Goal: Task Accomplishment & Management: Manage account settings

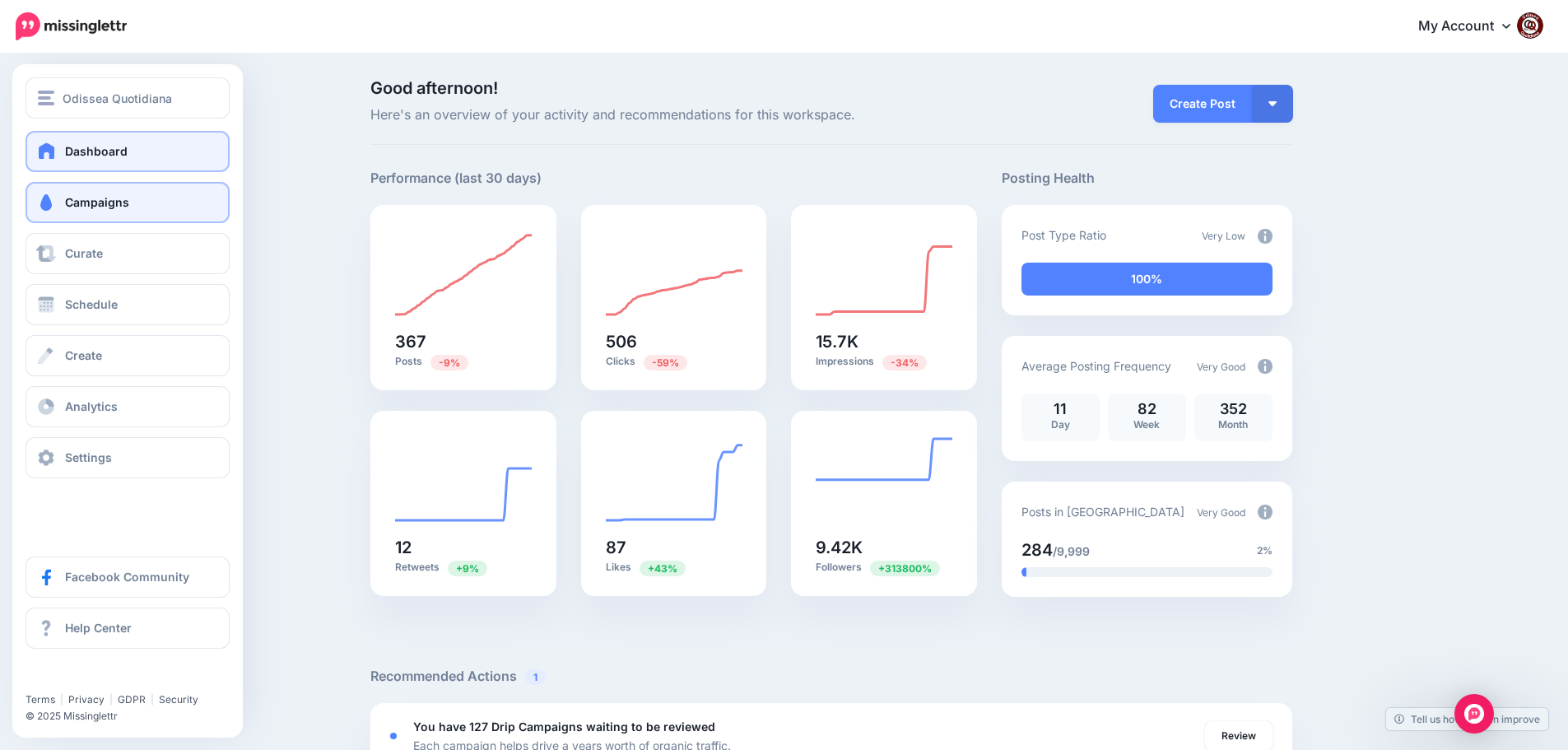
click at [71, 199] on span "Campaigns" at bounding box center [97, 202] width 64 height 14
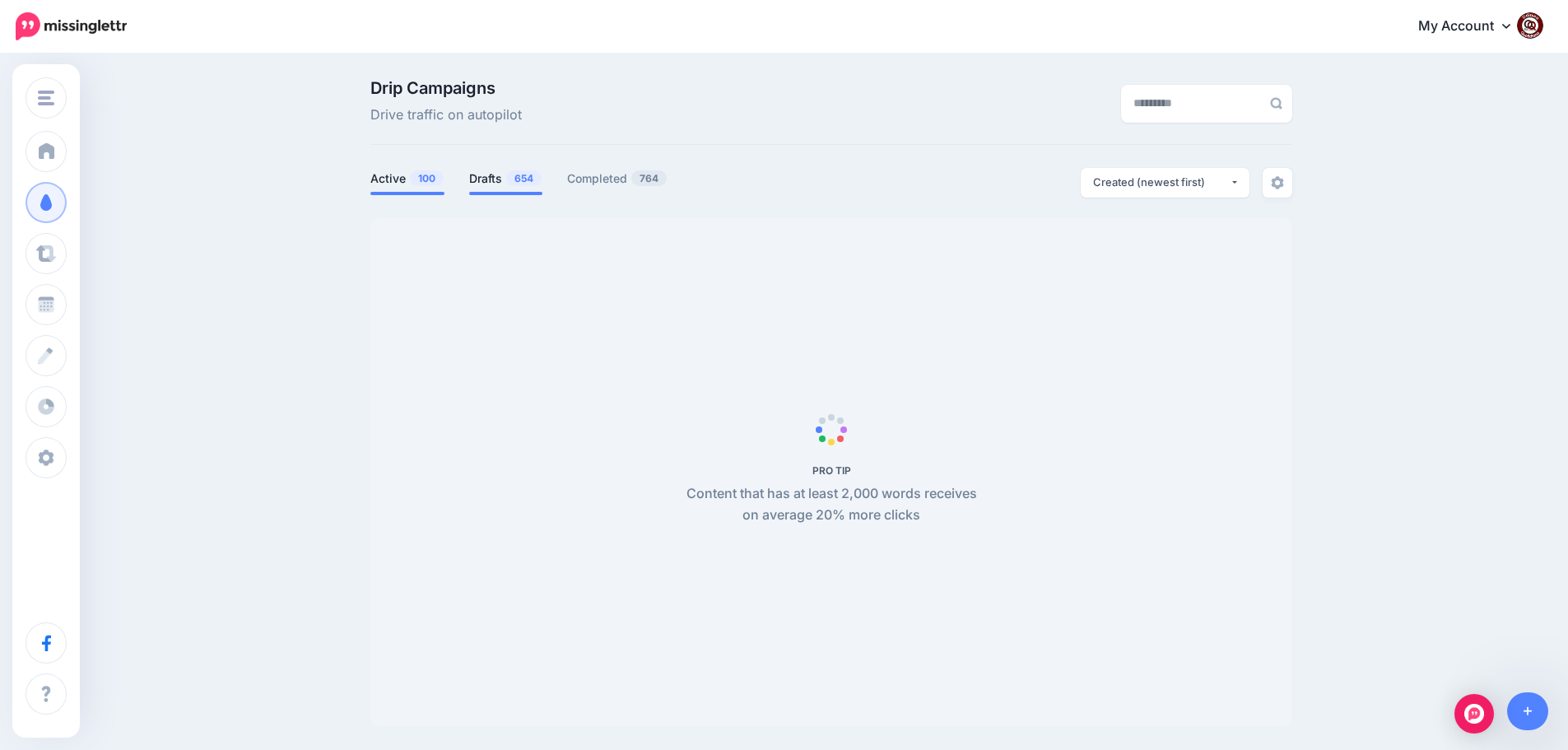
click at [495, 181] on link "Drafts 654" at bounding box center [506, 178] width 74 height 19
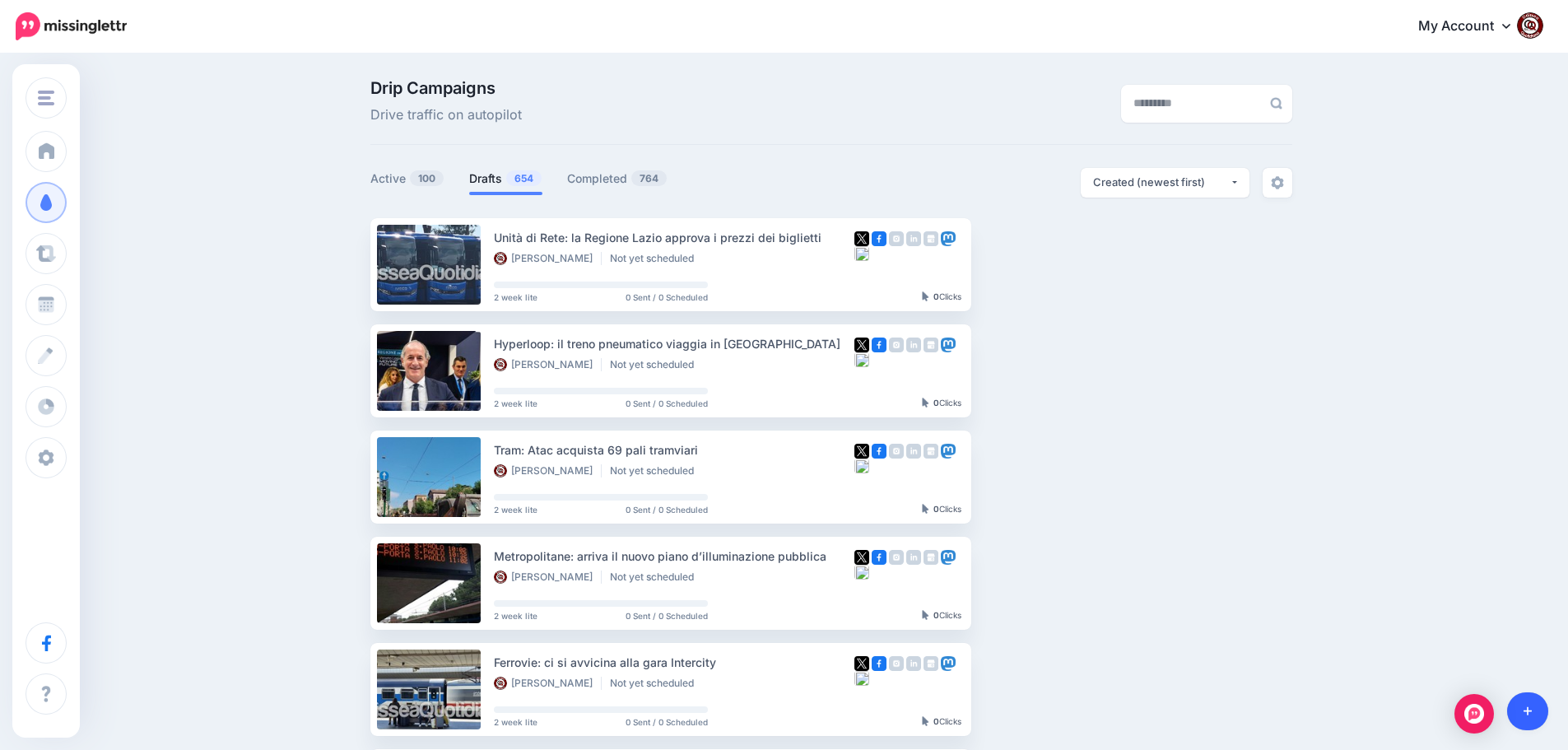
click at [1525, 713] on icon at bounding box center [1527, 711] width 9 height 12
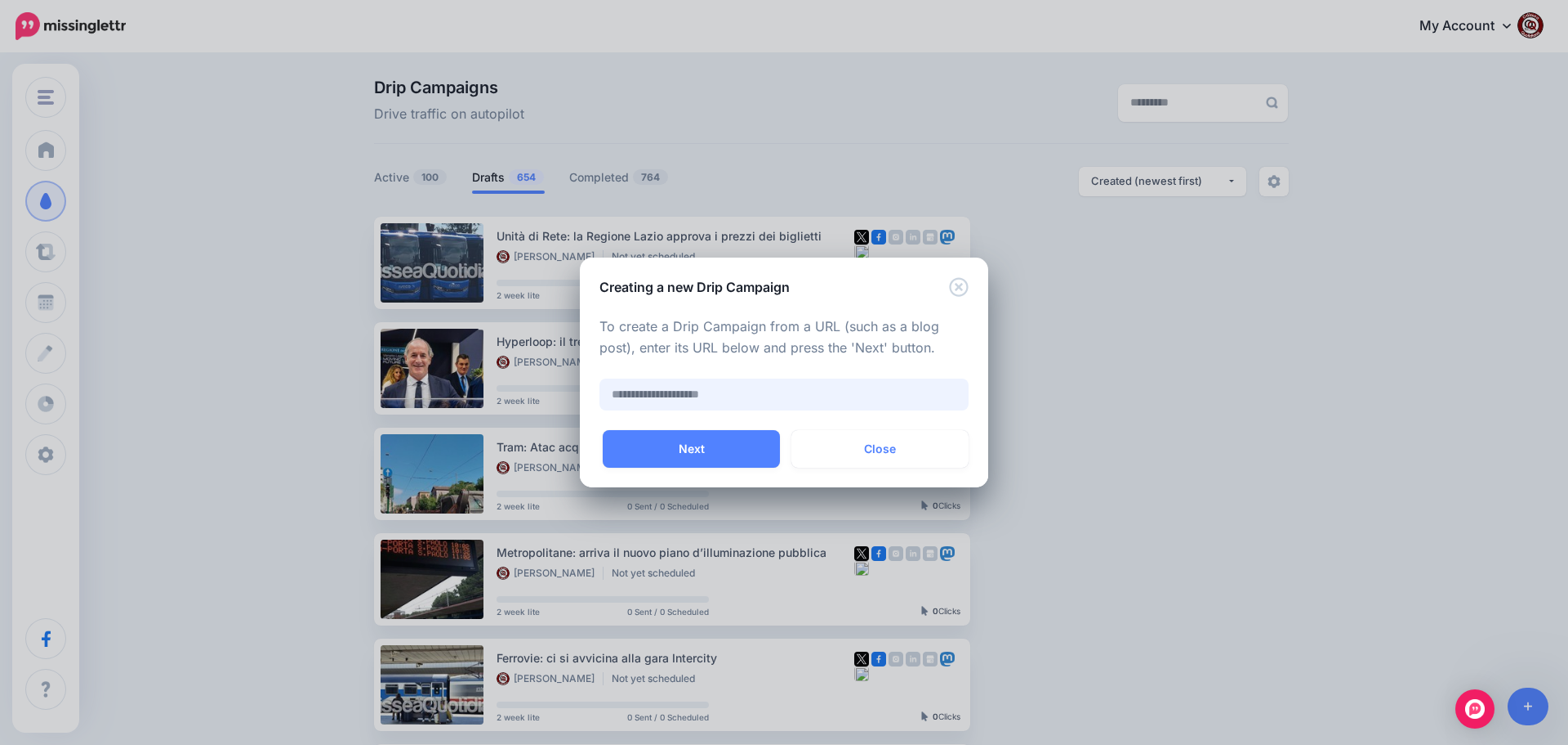
paste input "**********"
type input "**********"
click at [664, 450] on button "Next" at bounding box center [692, 449] width 177 height 38
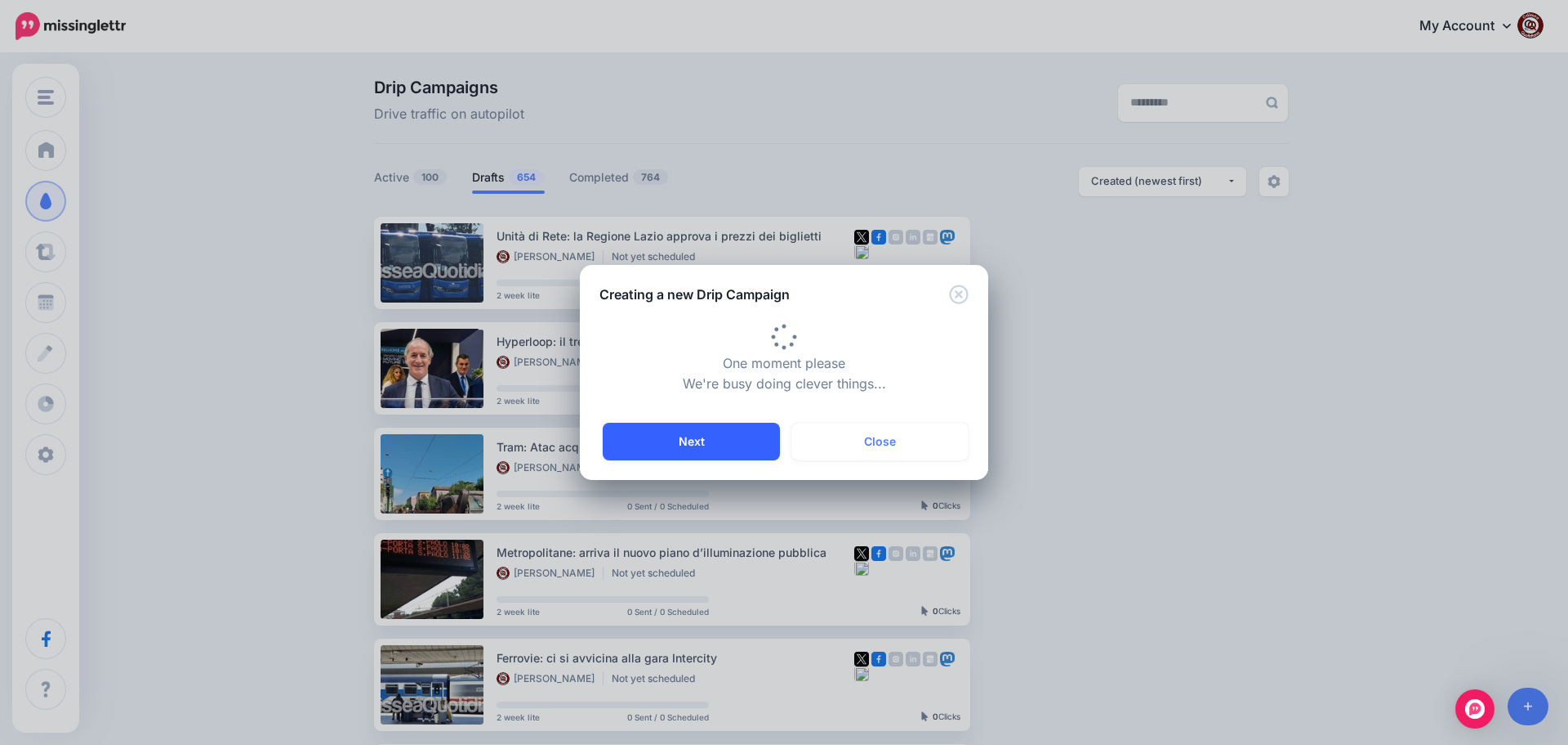
type input "**********"
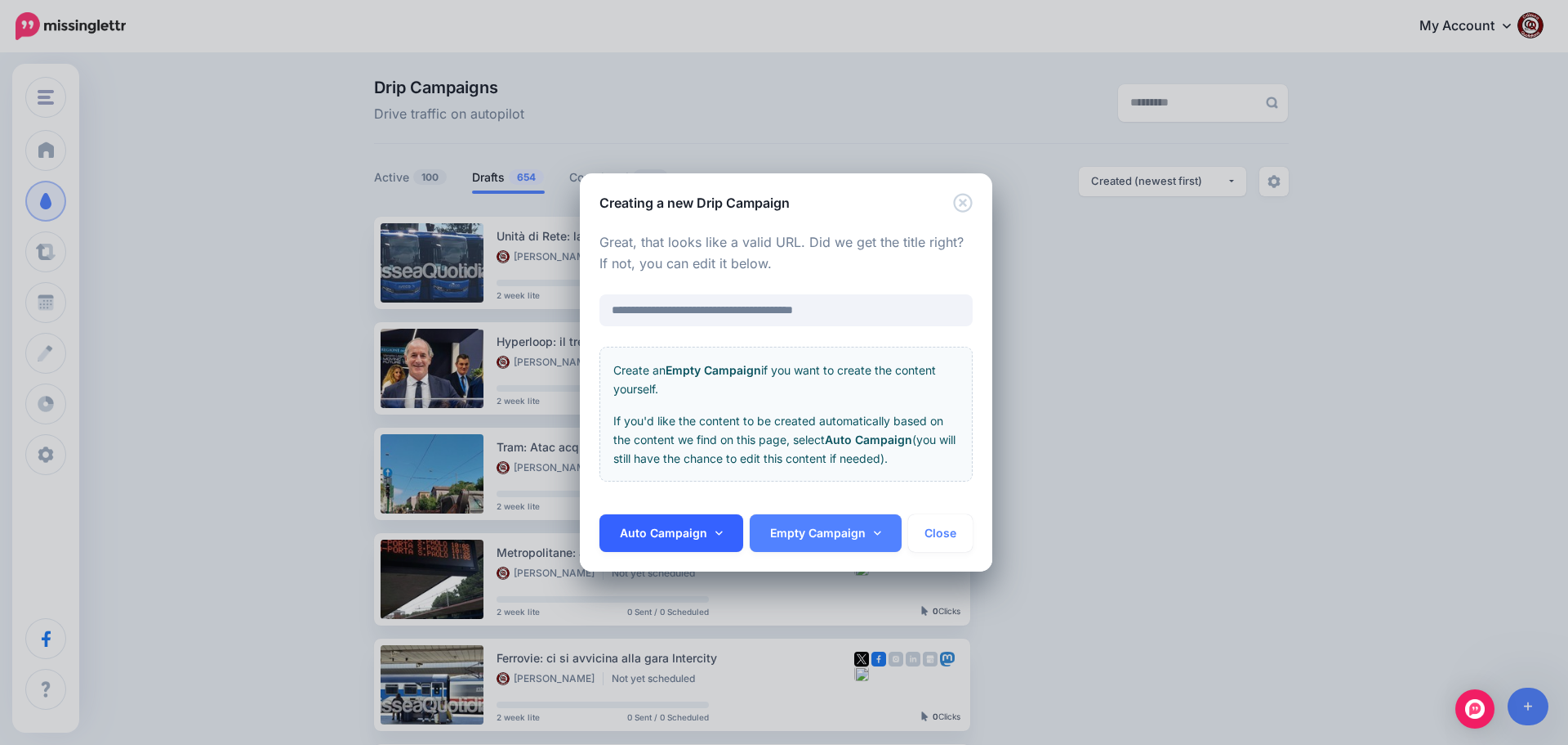
click at [672, 531] on link "Auto Campaign" at bounding box center [670, 532] width 143 height 38
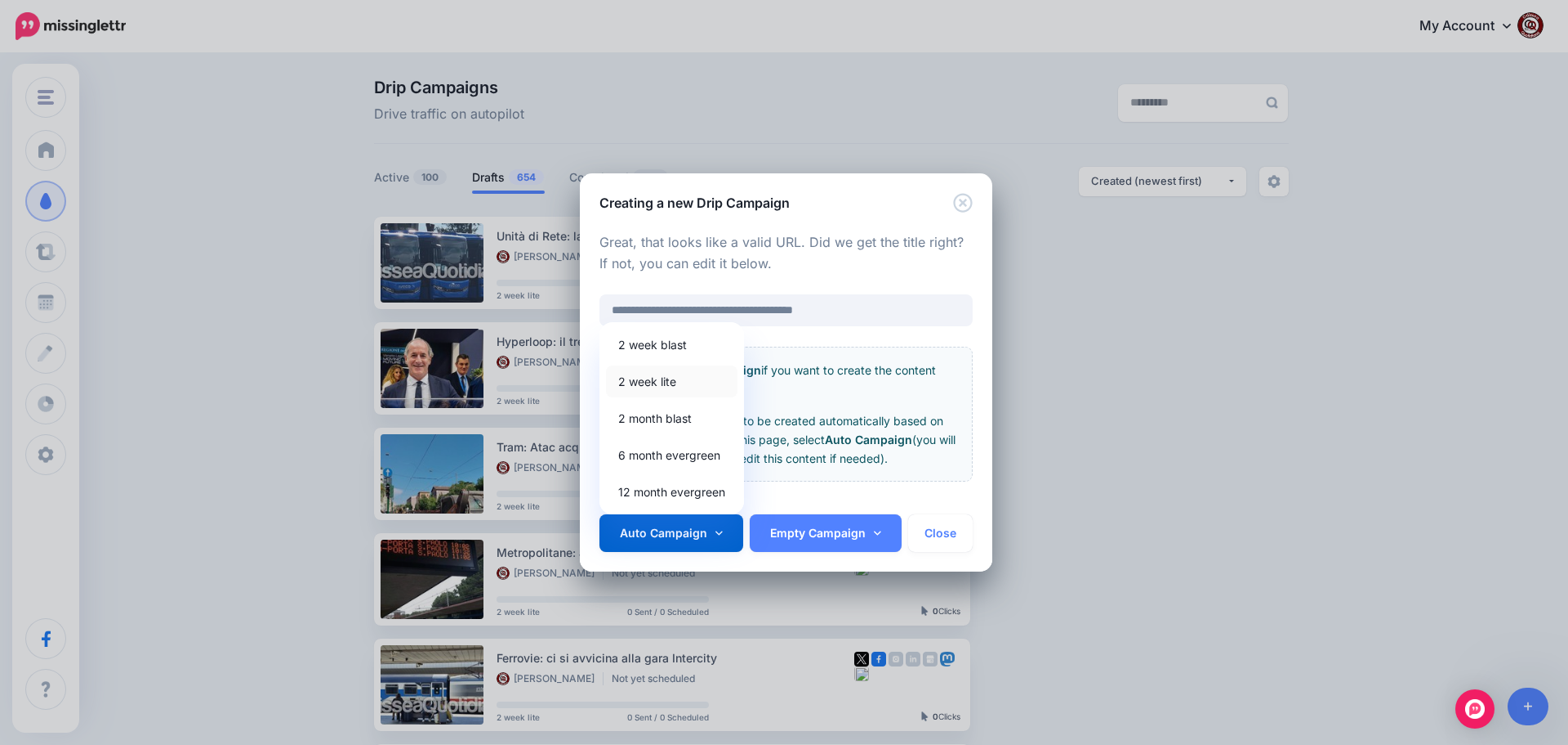
click at [660, 390] on link "2 week lite" at bounding box center [671, 381] width 132 height 32
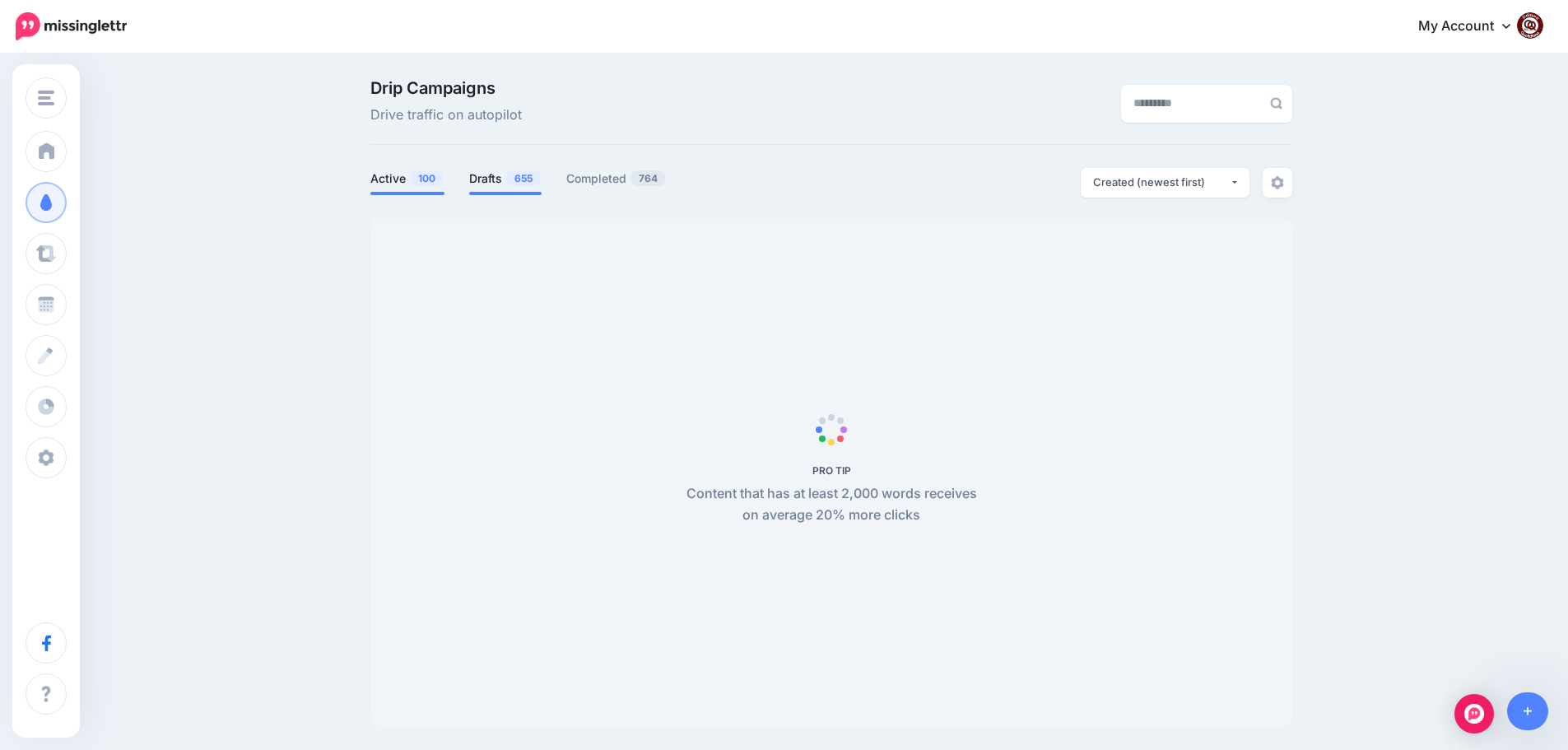
click at [520, 179] on span "655" at bounding box center [523, 178] width 35 height 16
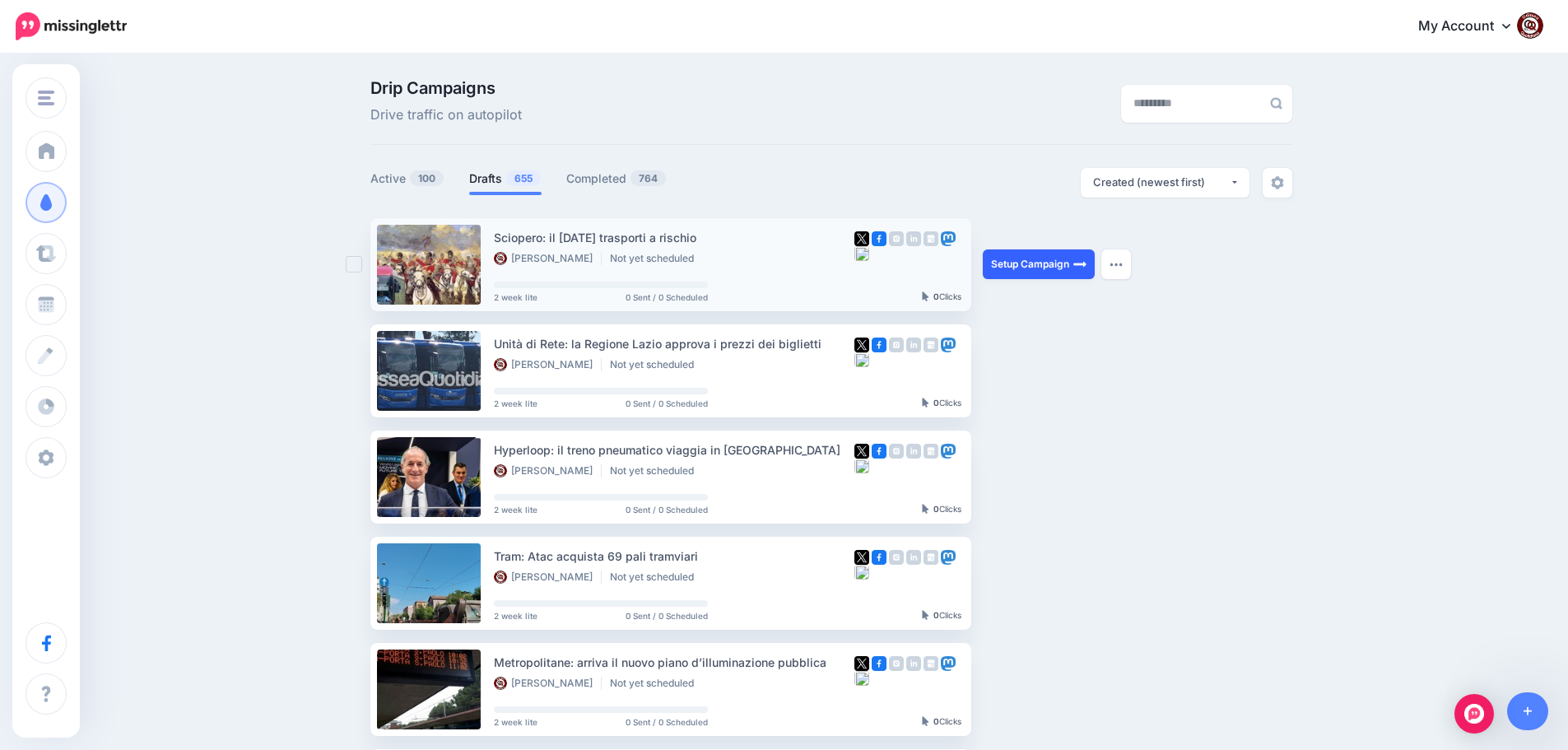
click at [1031, 265] on link "Setup Campaign" at bounding box center [1038, 264] width 111 height 30
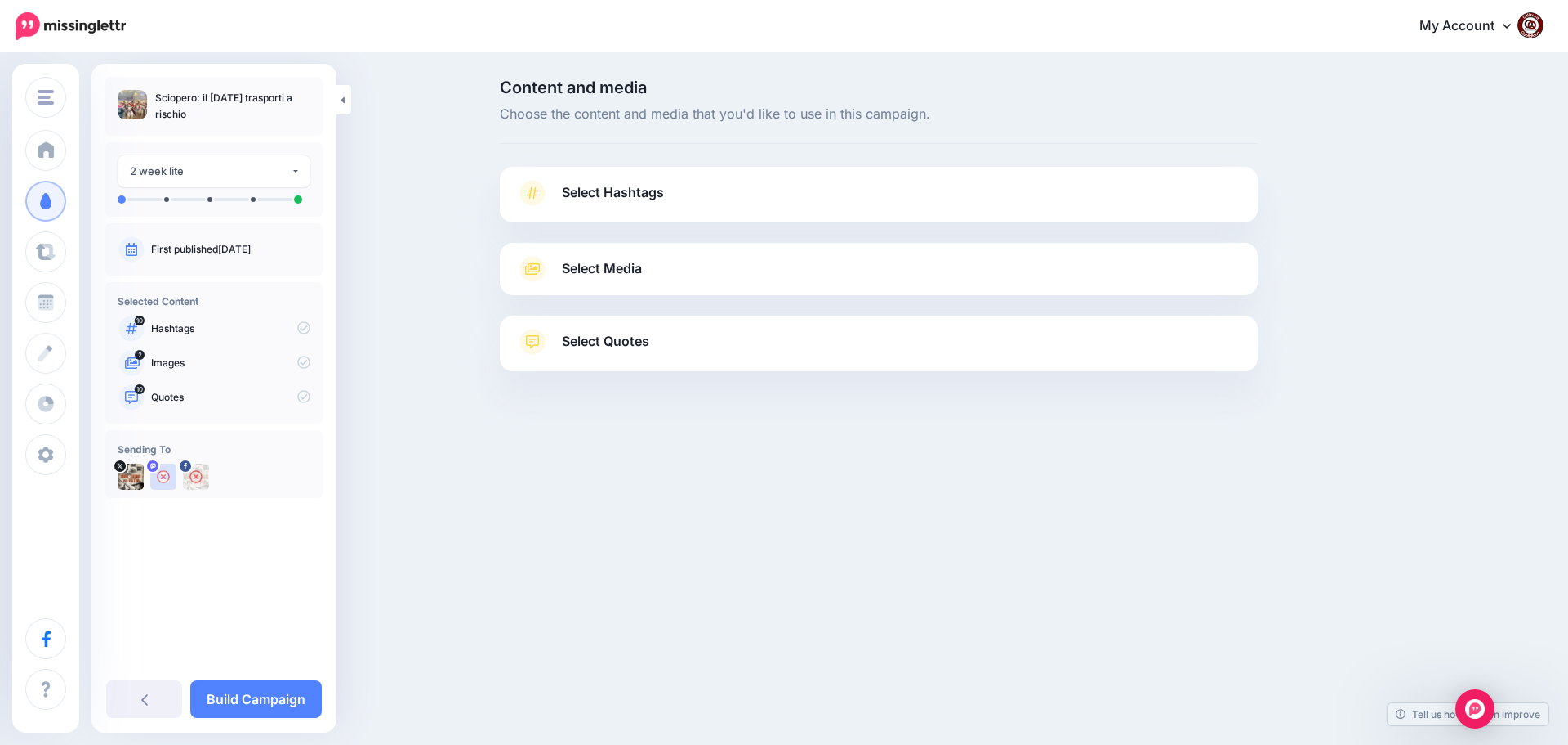
click at [617, 194] on span "Select Hashtags" at bounding box center [613, 193] width 102 height 22
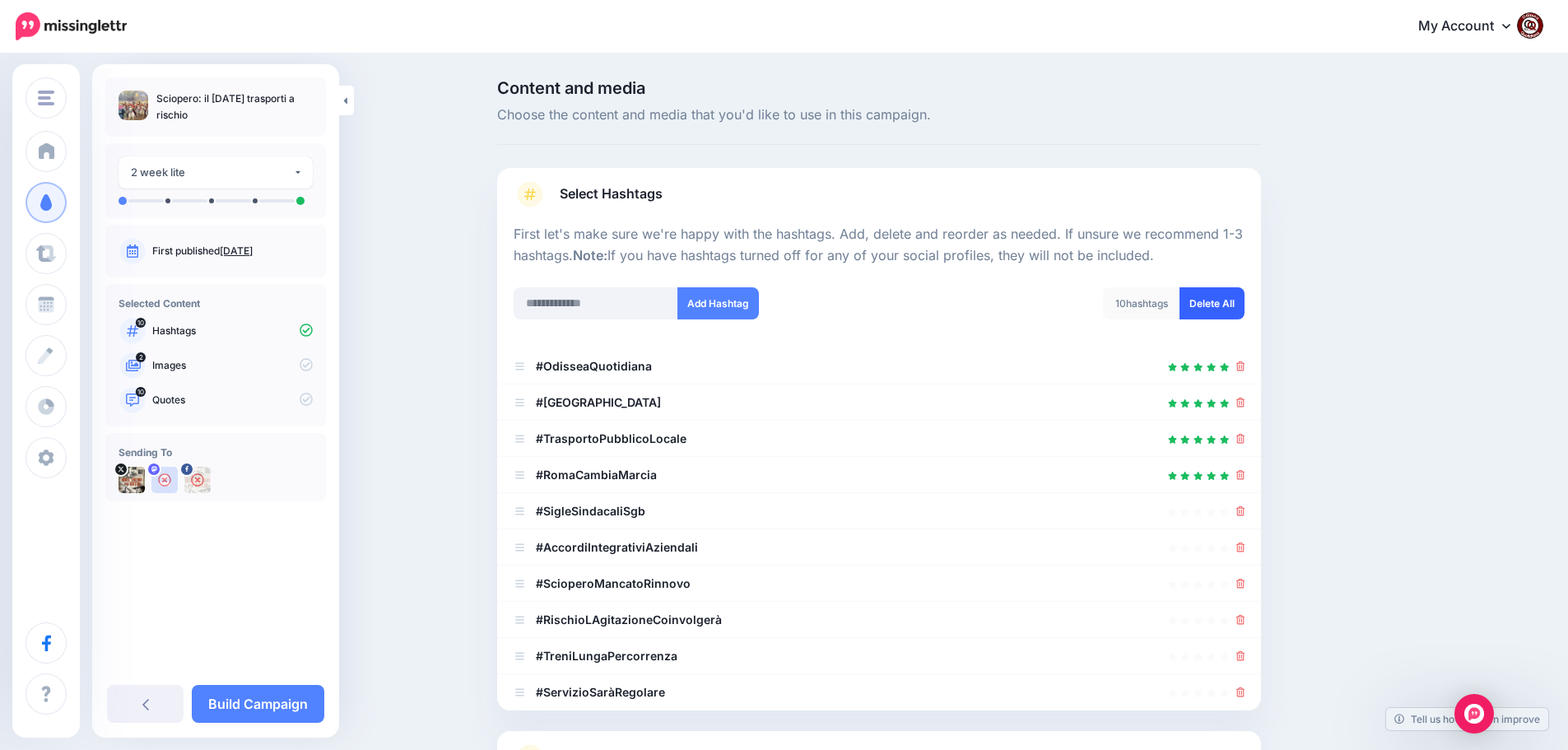
click at [1217, 299] on link "Delete All" at bounding box center [1211, 302] width 65 height 32
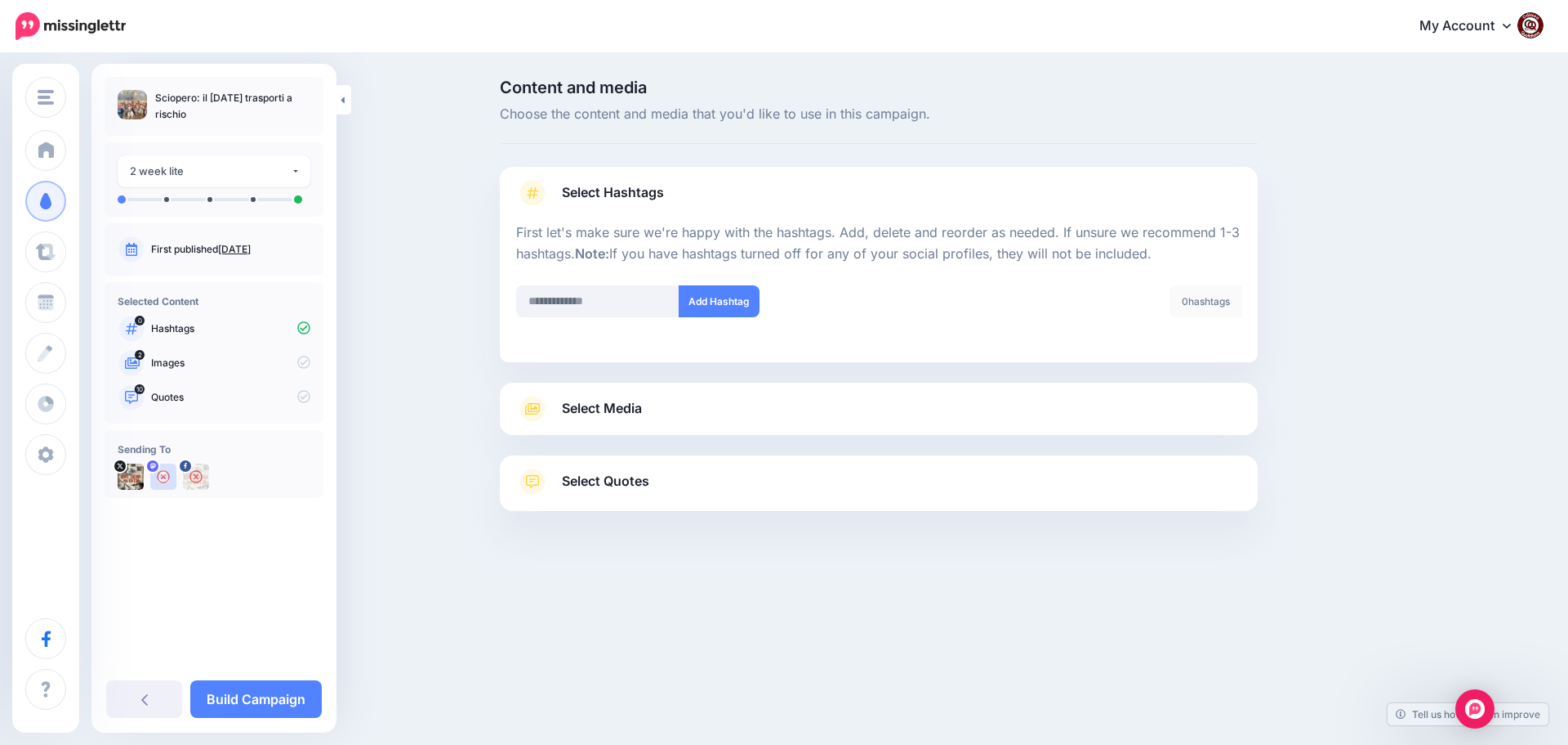
click at [597, 398] on span "Select Media" at bounding box center [601, 408] width 80 height 22
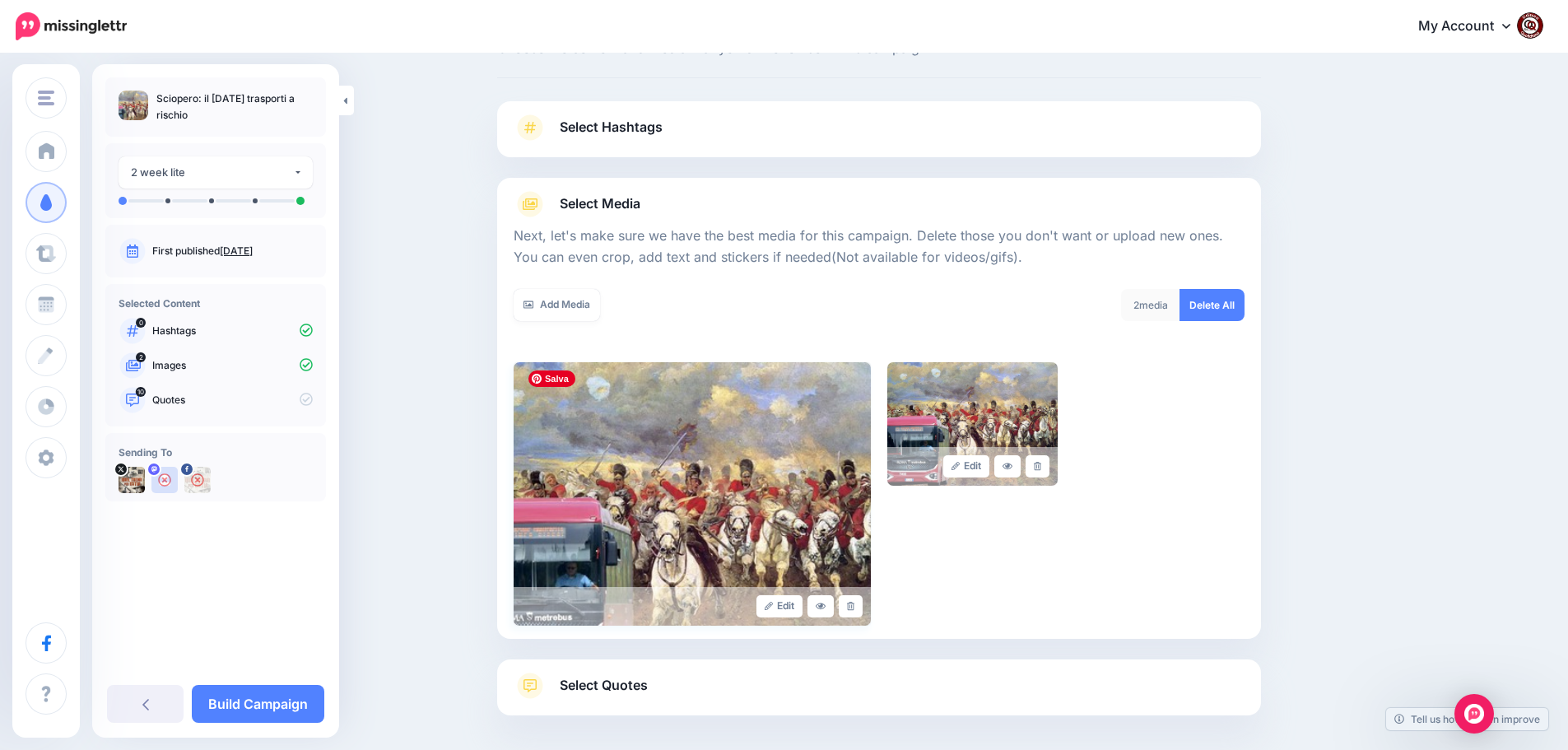
scroll to position [140, 0]
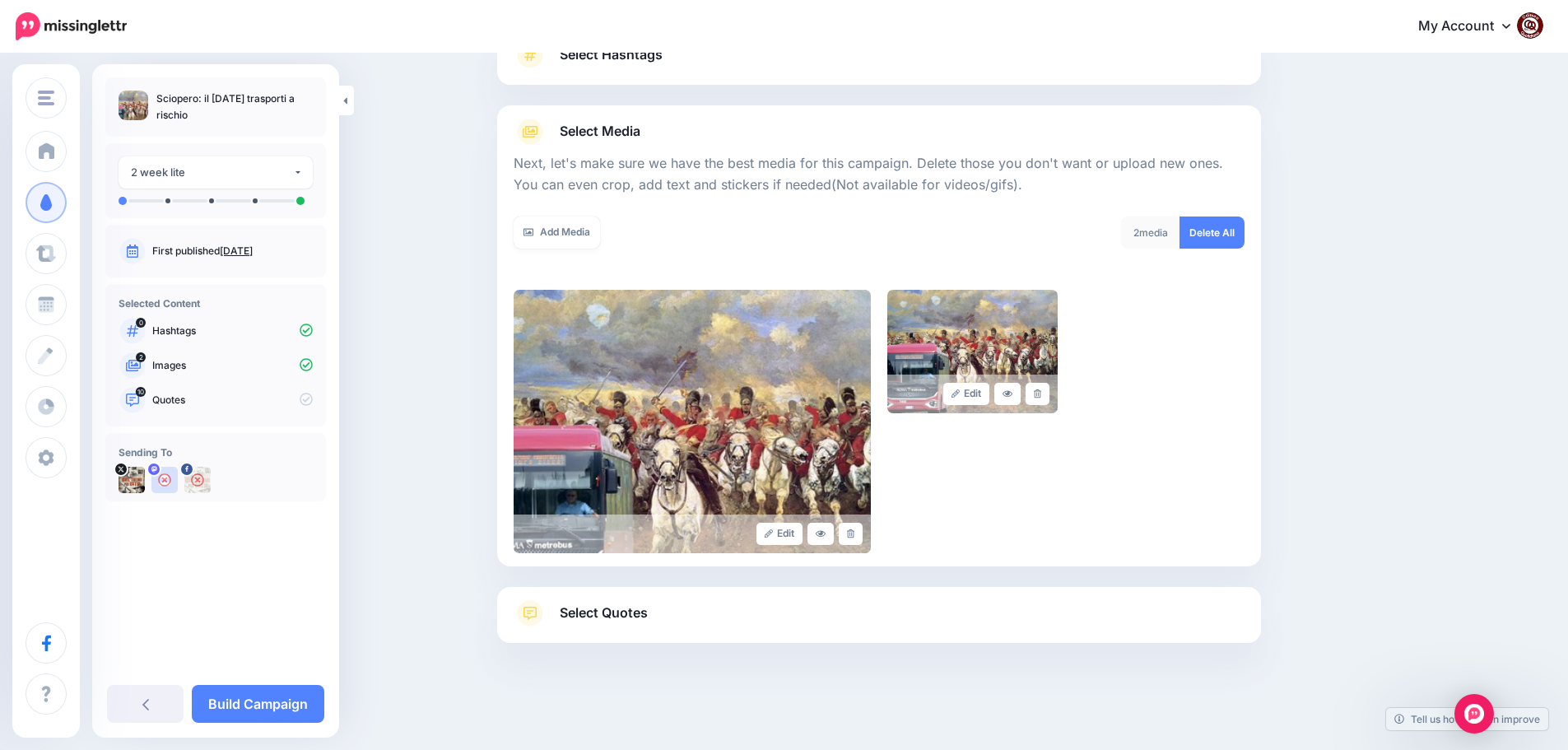
click at [630, 620] on span "Select Quotes" at bounding box center [603, 612] width 88 height 22
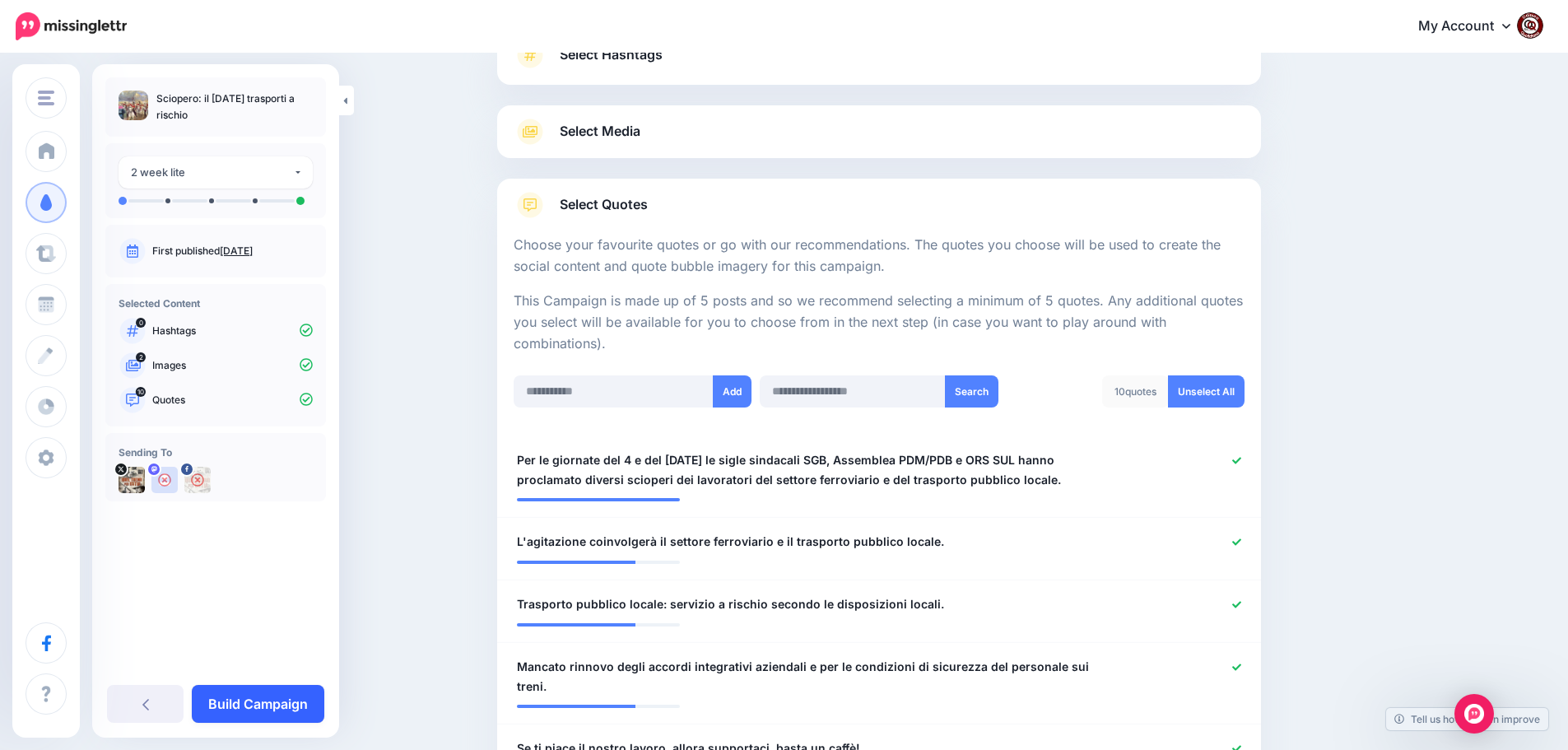
click at [275, 700] on link "Build Campaign" at bounding box center [258, 703] width 133 height 38
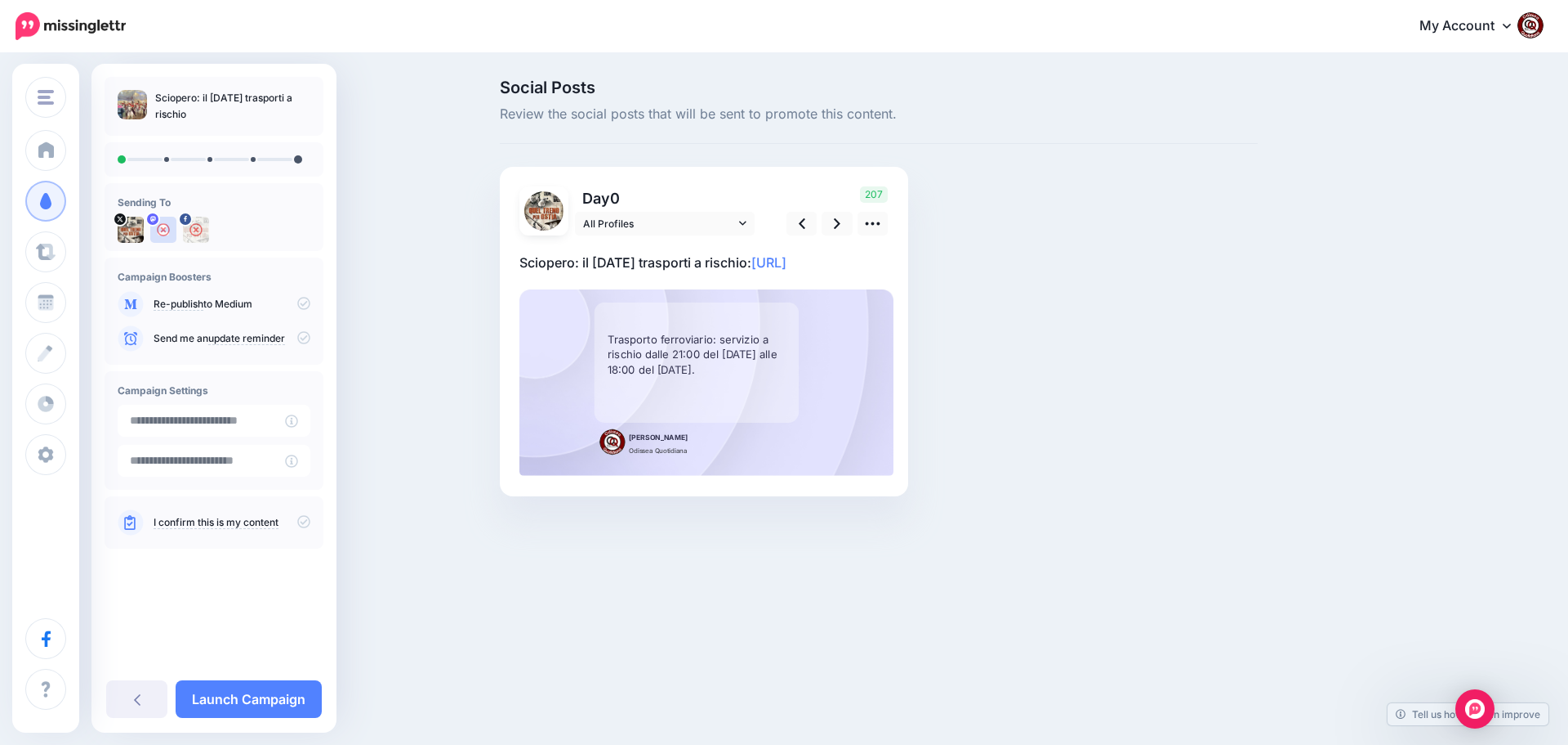
click at [666, 273] on p "Sciopero: il [DATE] trasporti a rischio: [URL]" at bounding box center [704, 263] width 369 height 21
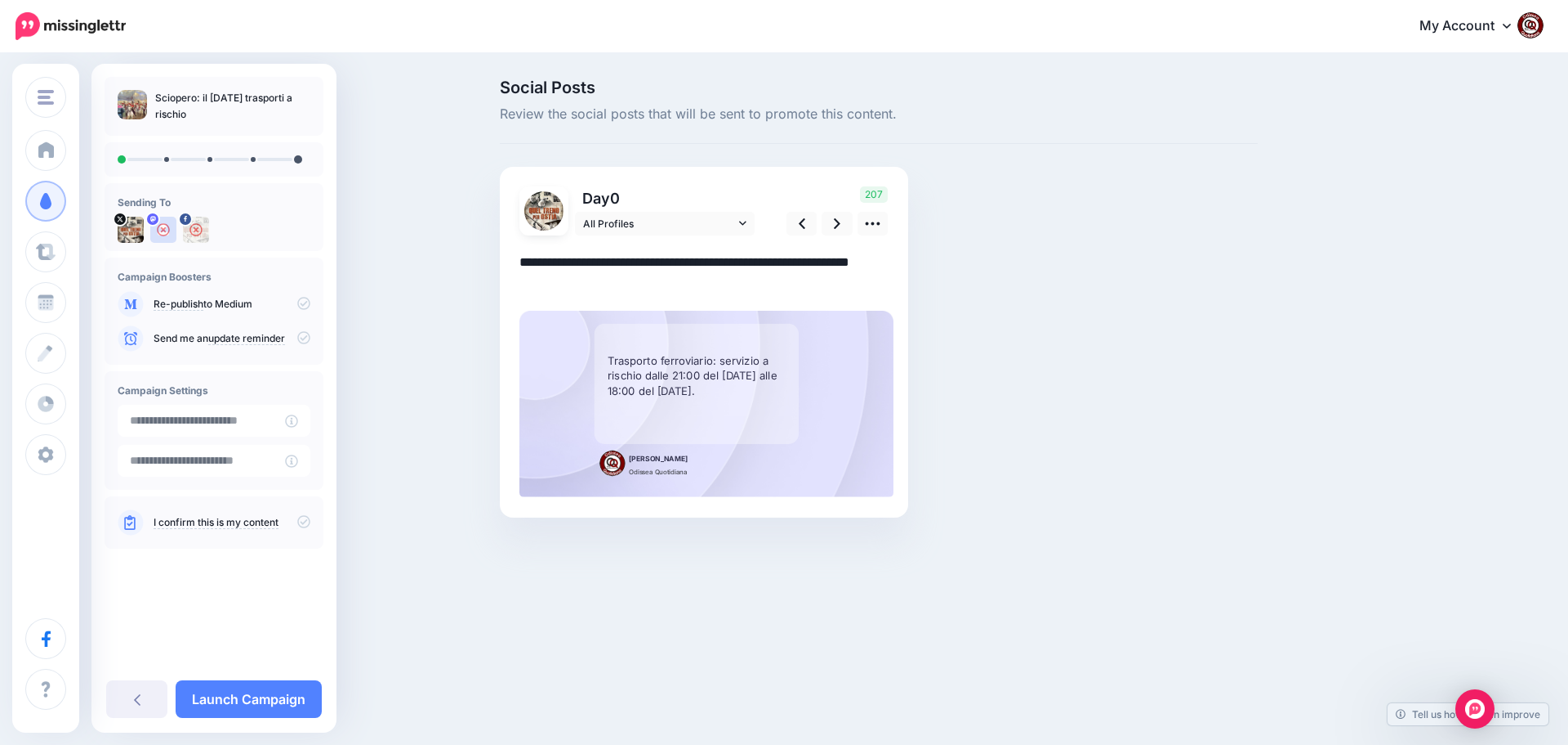
drag, startPoint x: 660, startPoint y: 283, endPoint x: 512, endPoint y: 258, distance: 150.1
click at [512, 258] on div "Day 0 All Profiles" at bounding box center [704, 342] width 409 height 350
paste textarea "**********"
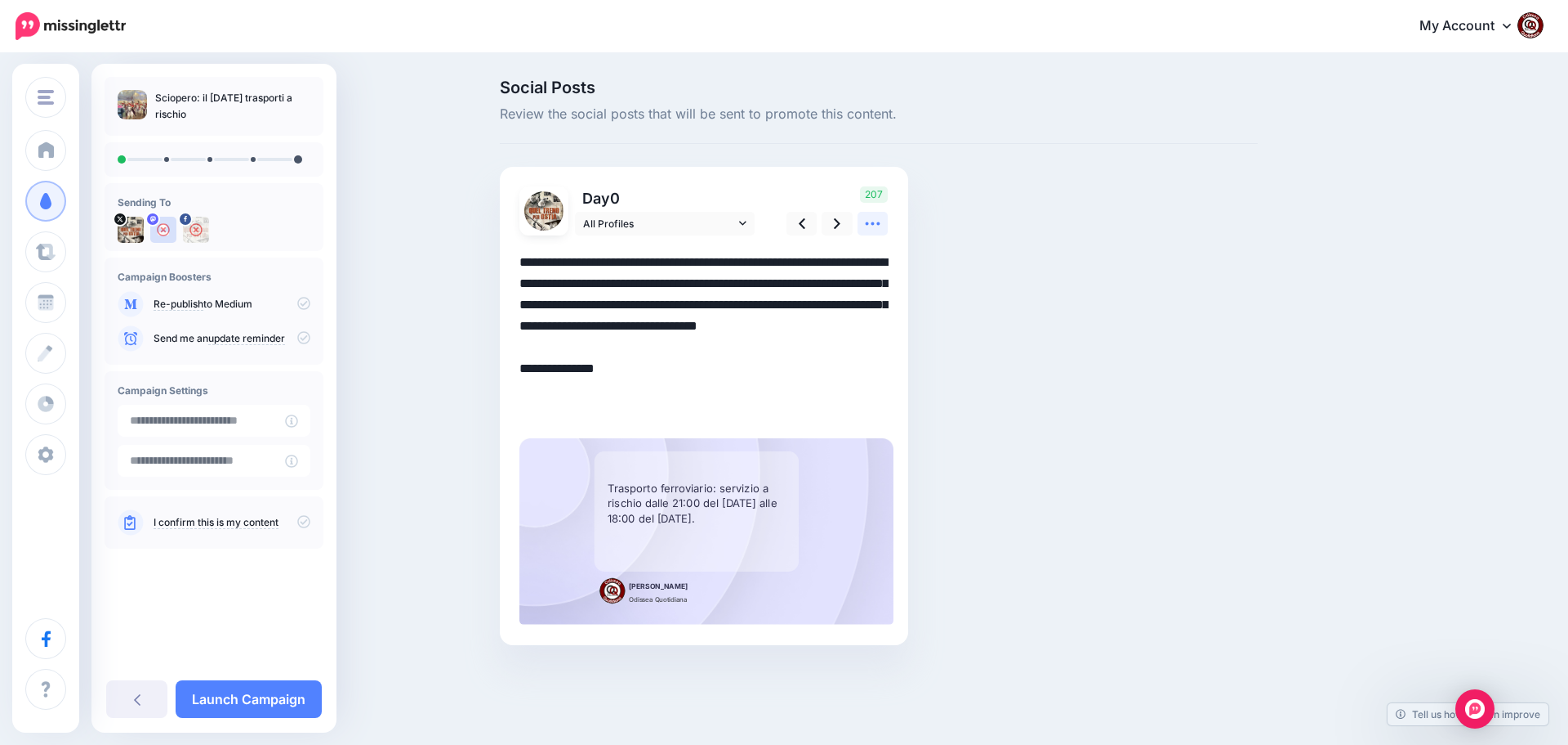
click at [872, 229] on icon at bounding box center [873, 223] width 17 height 17
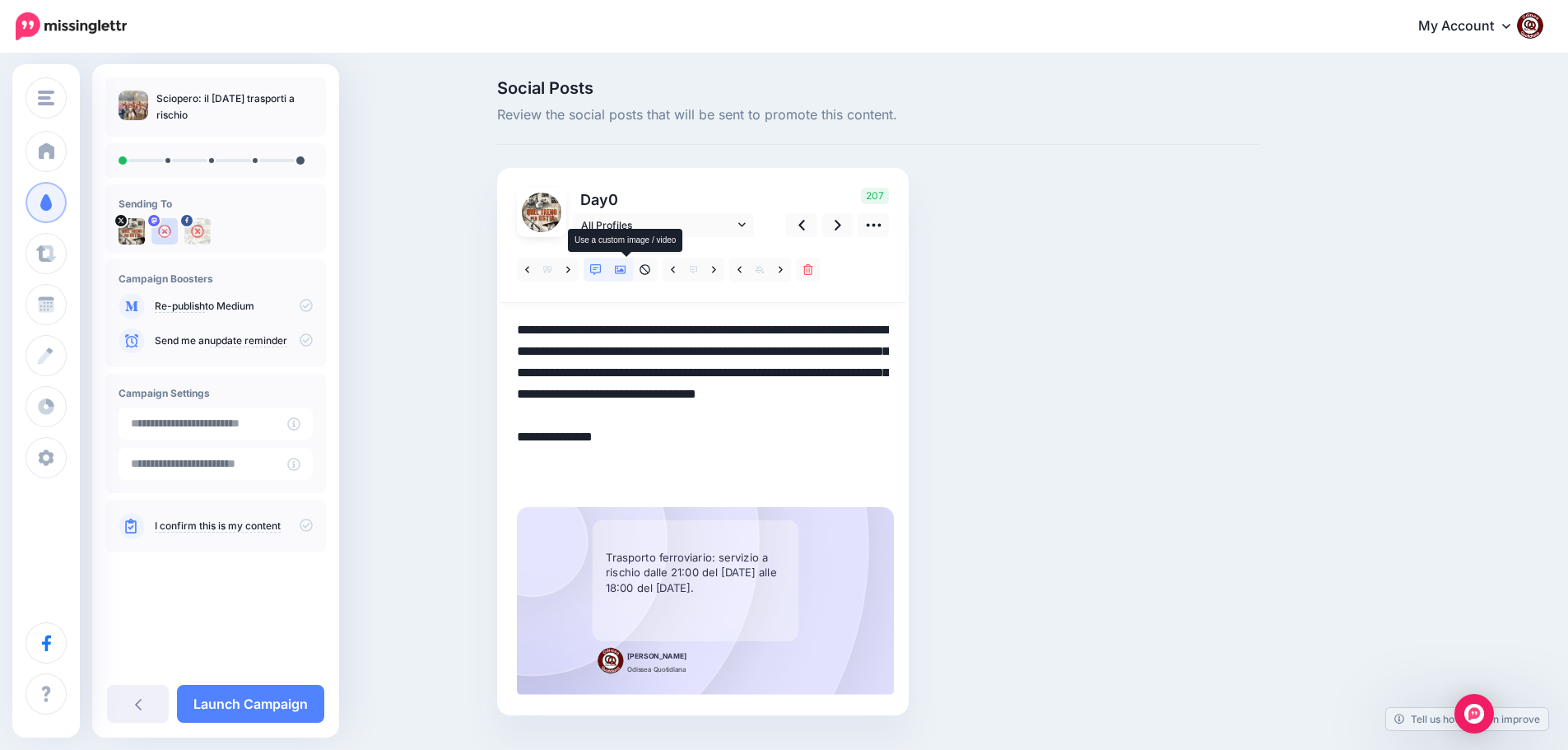
click at [626, 268] on icon at bounding box center [620, 270] width 12 height 12
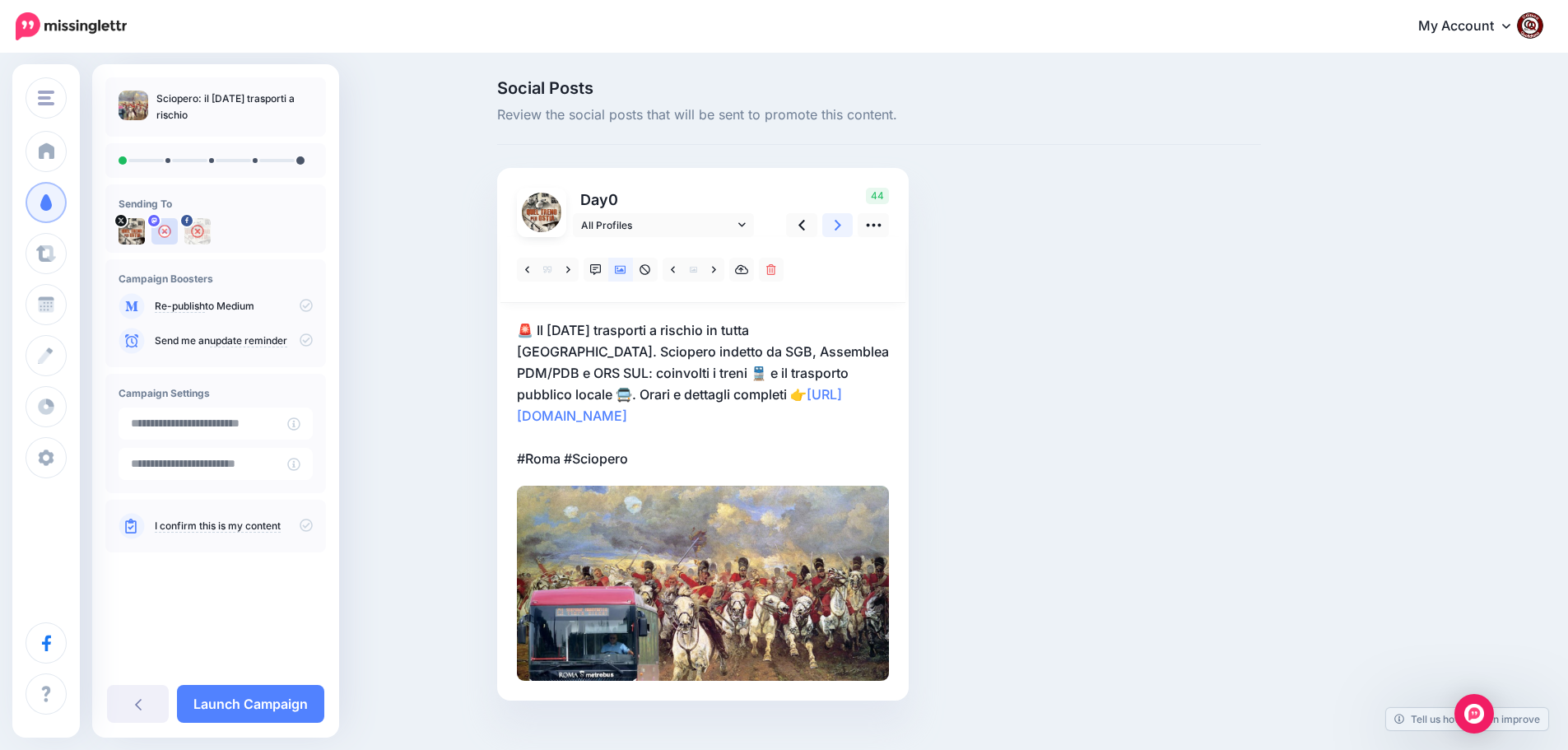
click at [839, 224] on link at bounding box center [837, 225] width 31 height 24
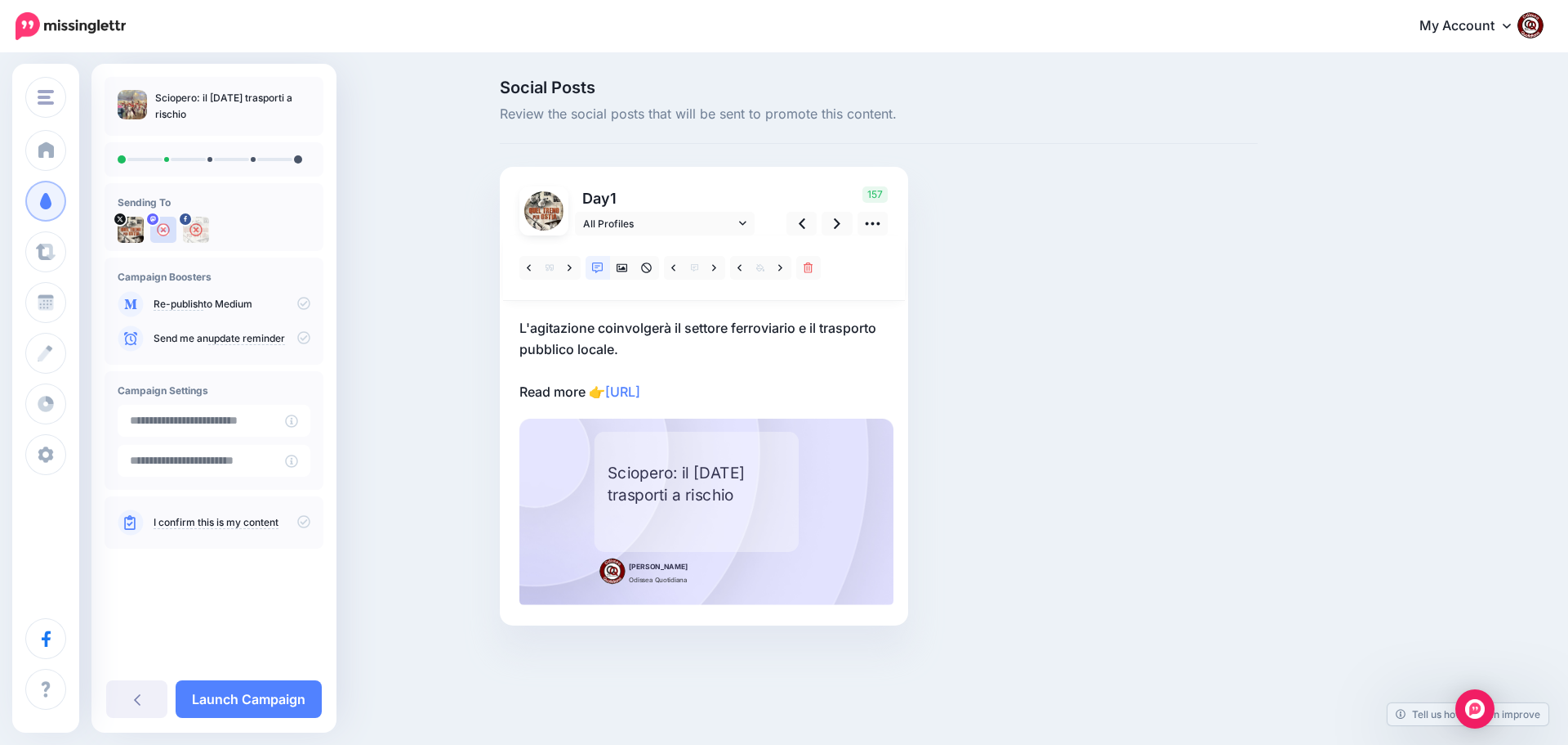
click at [755, 387] on p "L'agitazione coinvolgerà il settore ferroviario e il trasporto pubblico locale.…" at bounding box center [704, 359] width 369 height 85
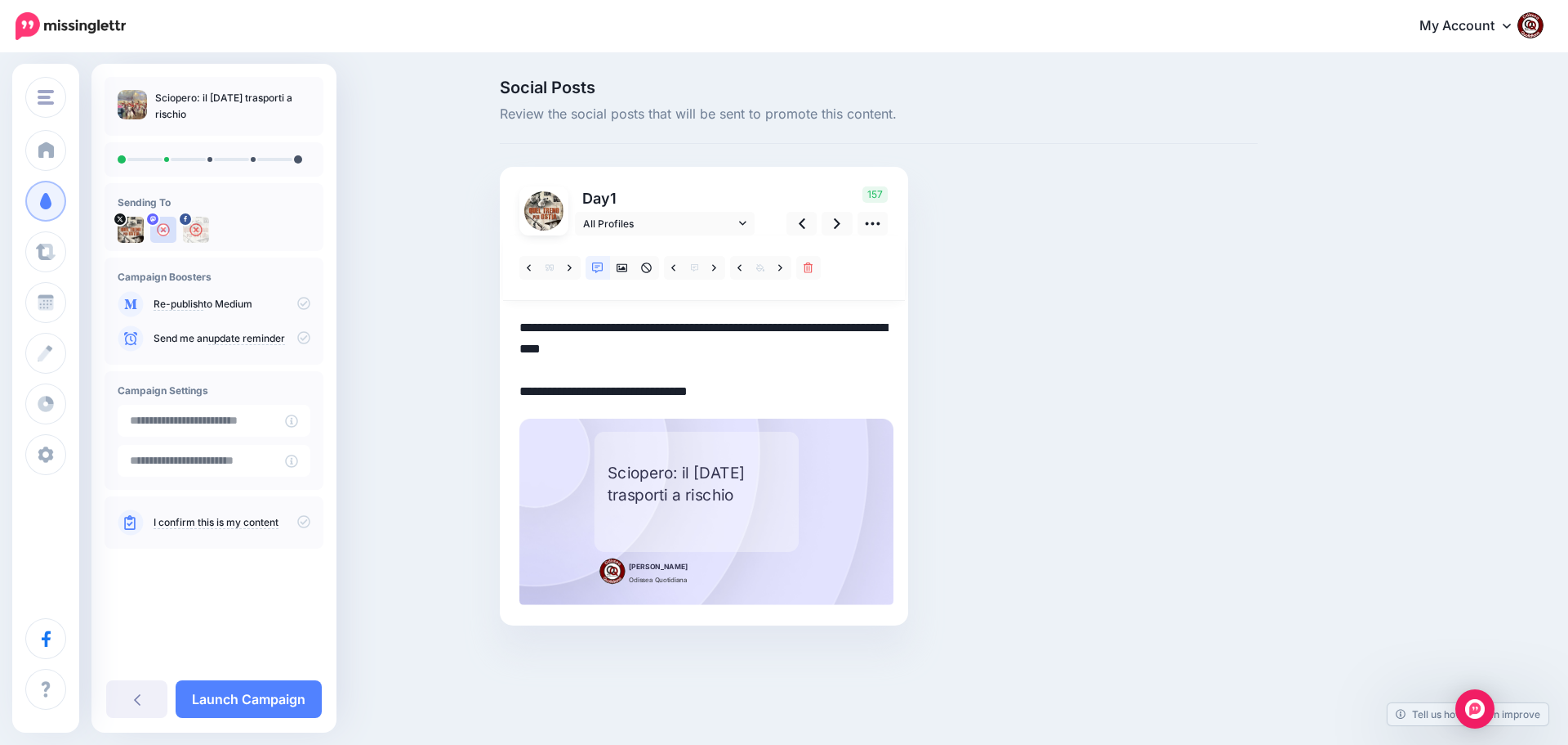
drag, startPoint x: 752, startPoint y: 387, endPoint x: 502, endPoint y: 324, distance: 257.8
click at [502, 324] on div "Day 1 All Profiles" at bounding box center [704, 396] width 409 height 458
paste textarea "**********"
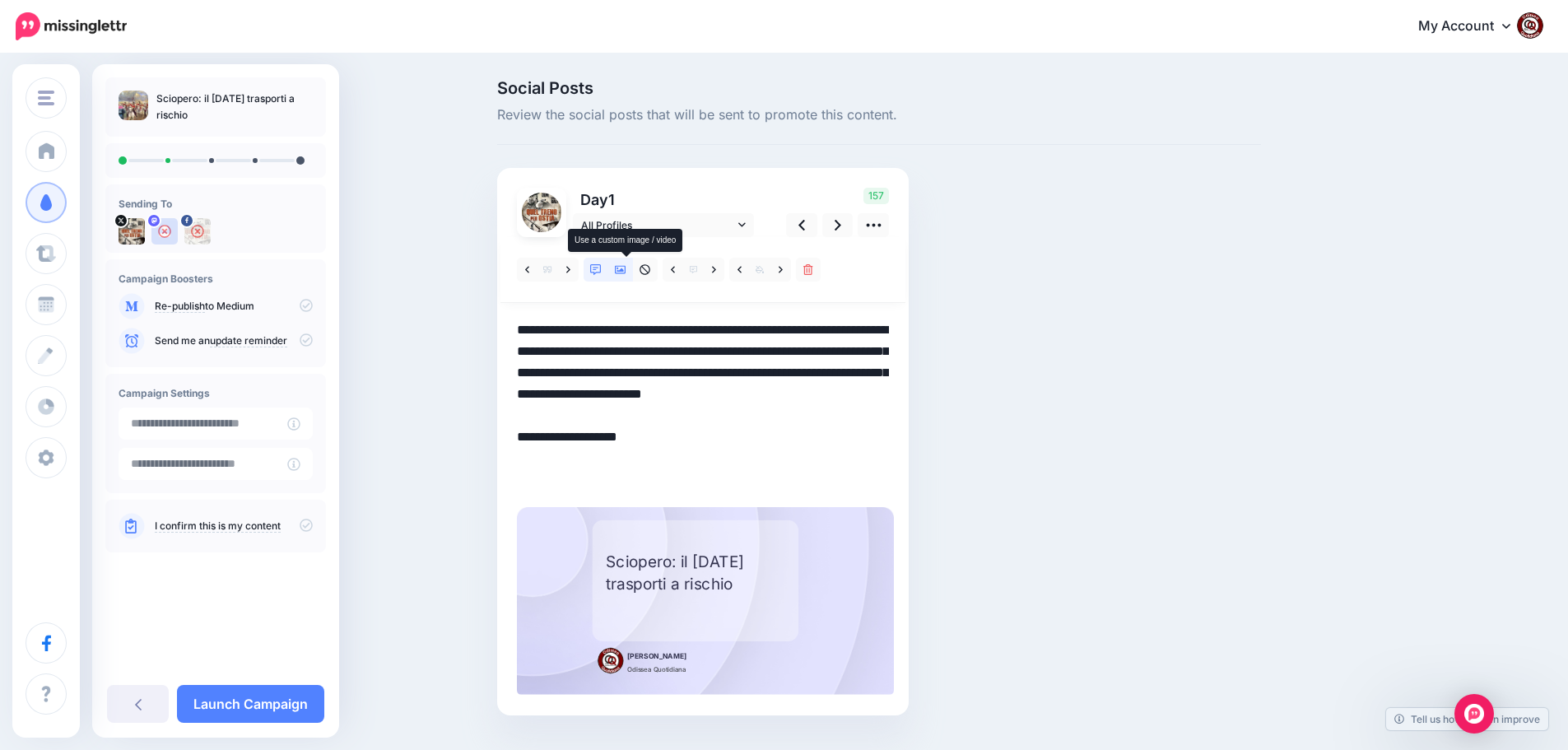
click at [626, 270] on icon at bounding box center [620, 269] width 12 height 8
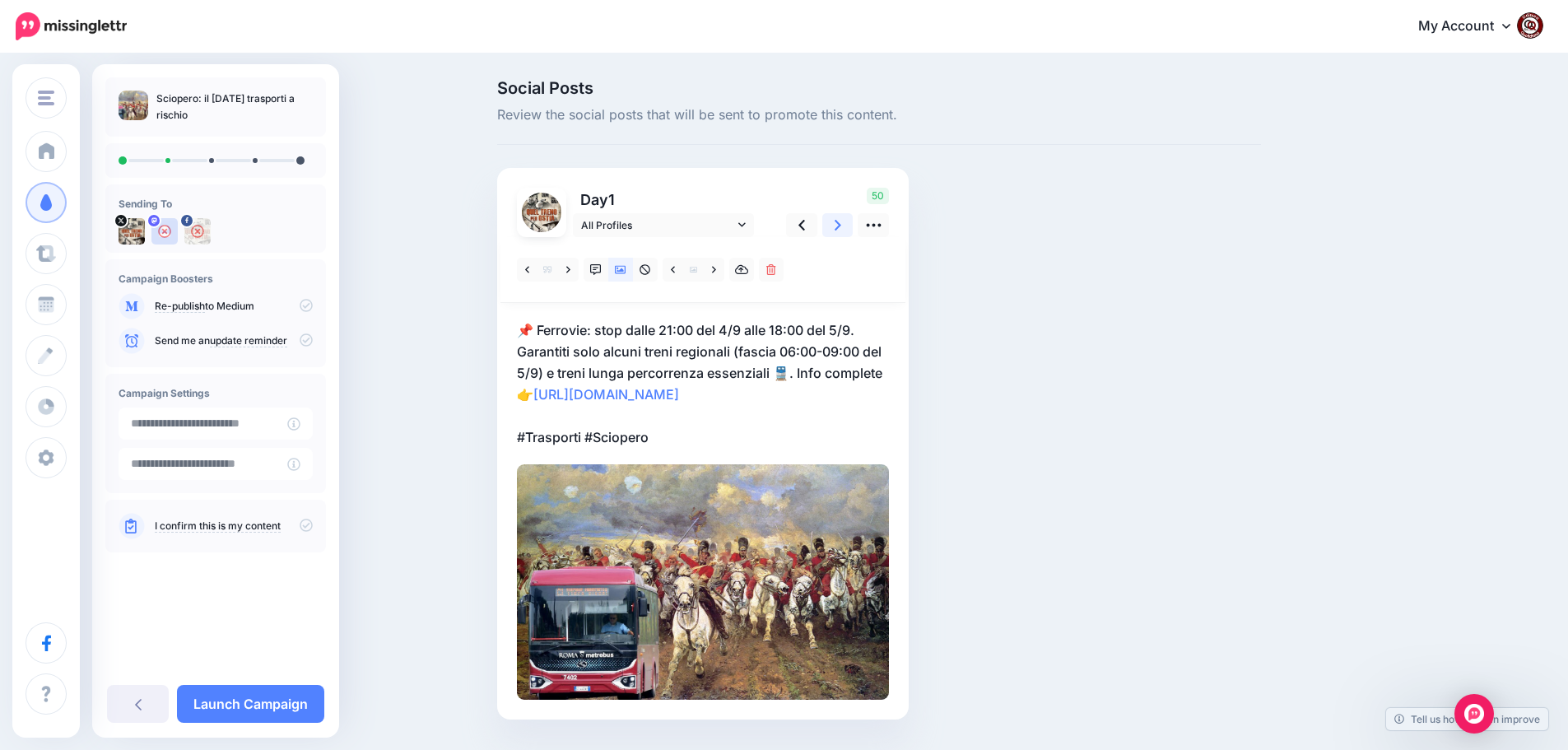
click at [834, 228] on link at bounding box center [837, 225] width 31 height 24
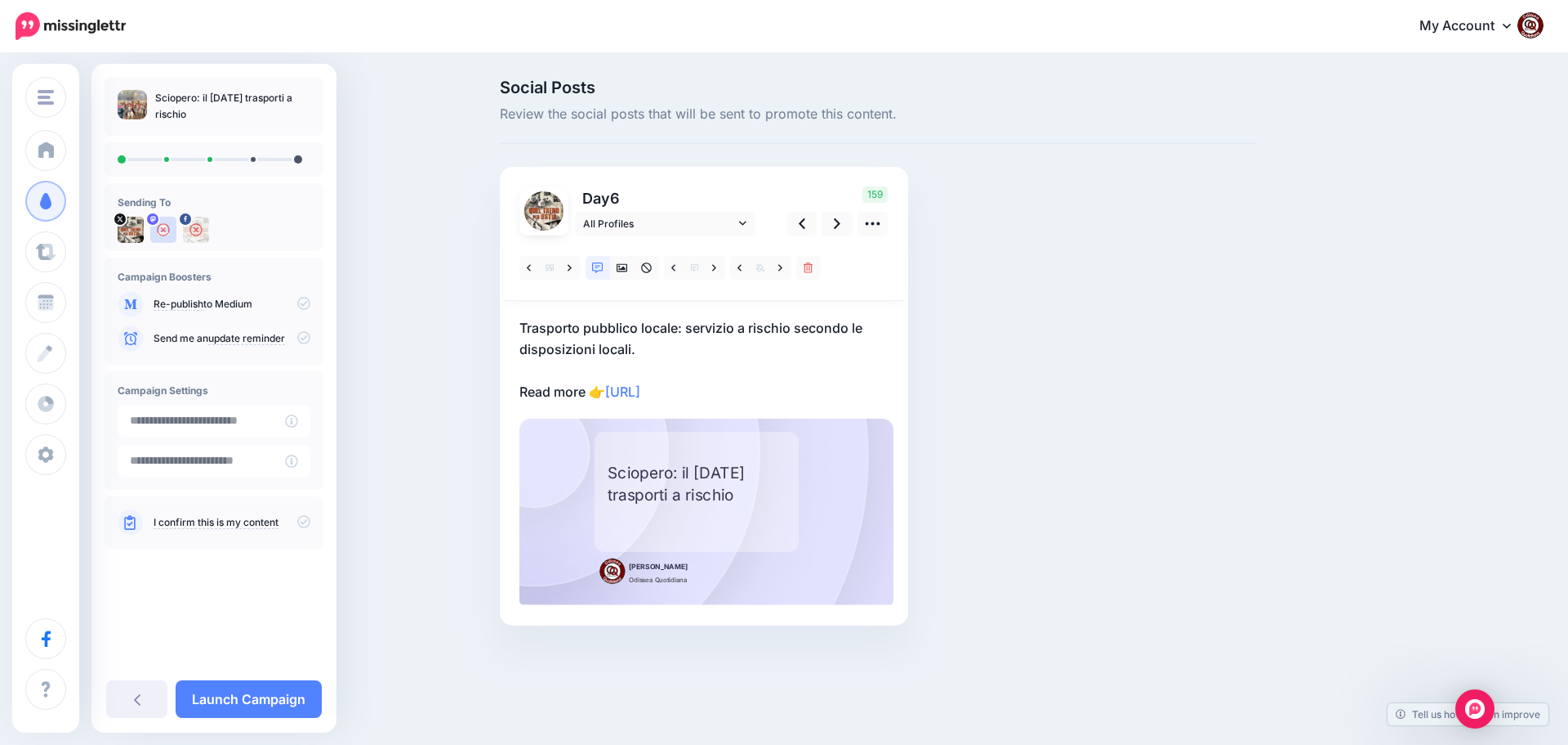
click at [747, 394] on p "Trasporto pubblico locale: servizio a rischio secondo le disposizioni locali. R…" at bounding box center [704, 359] width 369 height 85
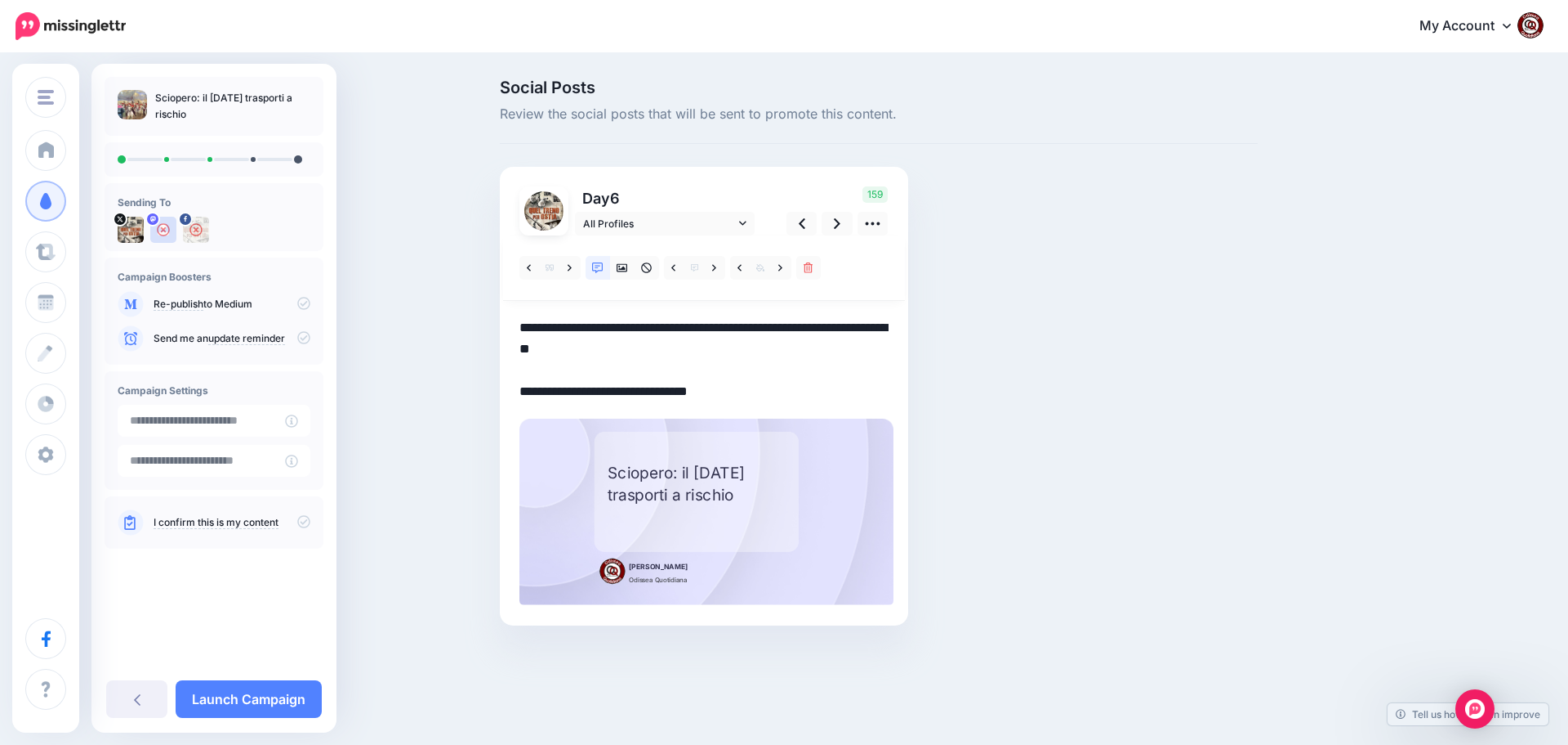
drag, startPoint x: 747, startPoint y: 394, endPoint x: 494, endPoint y: 333, distance: 260.2
click at [494, 333] on div "Social Posts Review the social posts that will be sent to promote this content.…" at bounding box center [878, 376] width 782 height 595
paste textarea "**********"
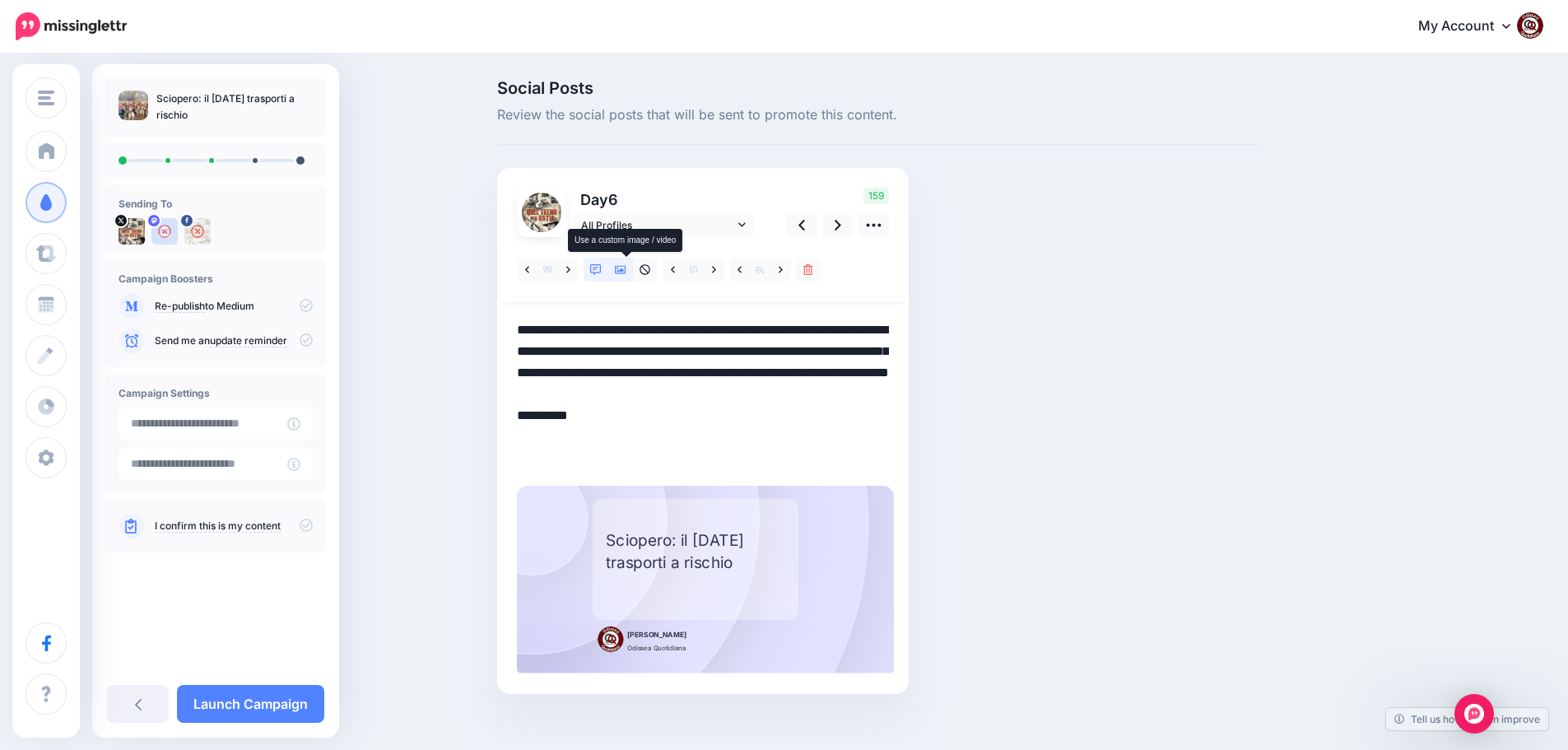
click at [626, 275] on icon at bounding box center [620, 270] width 12 height 12
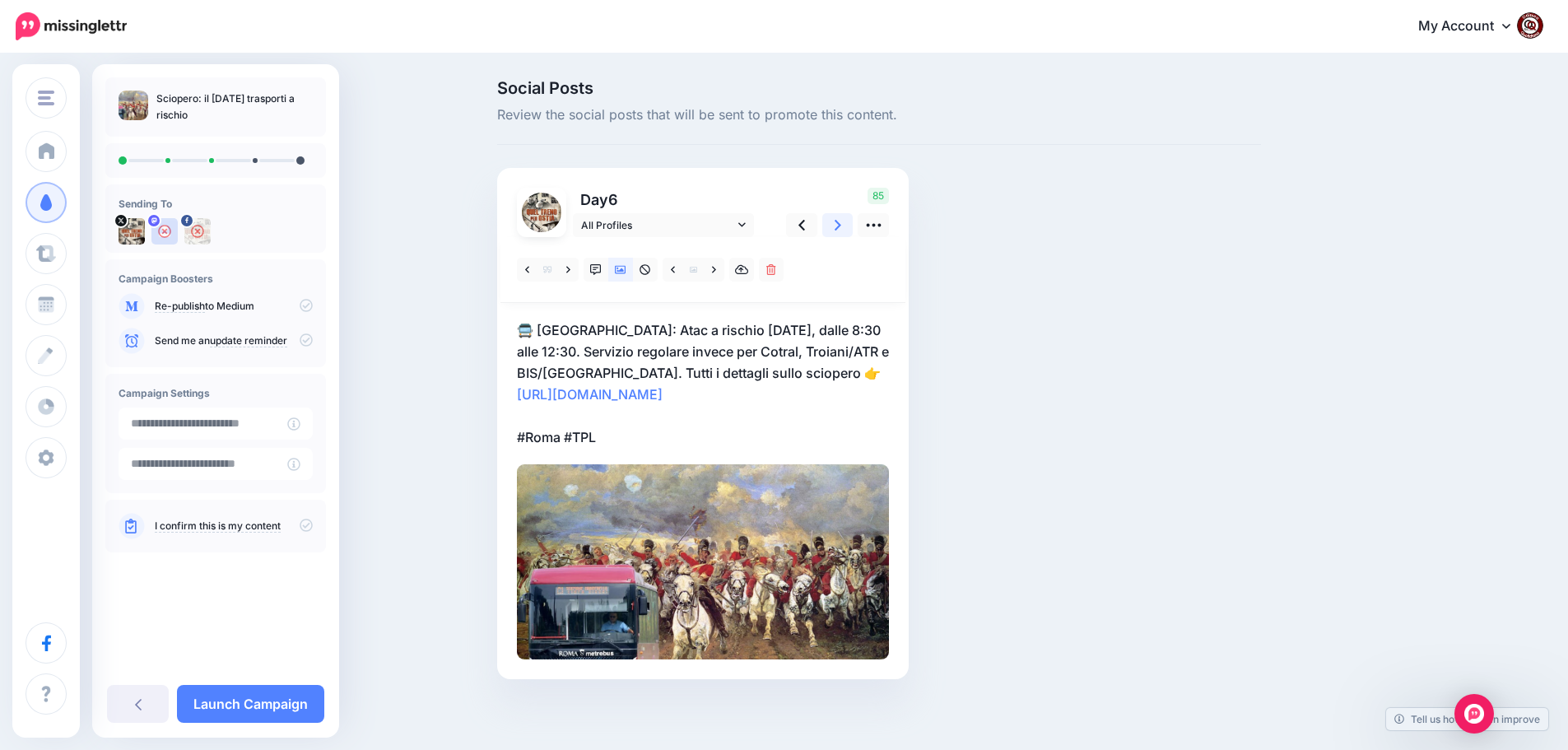
click at [841, 229] on icon at bounding box center [837, 225] width 7 height 11
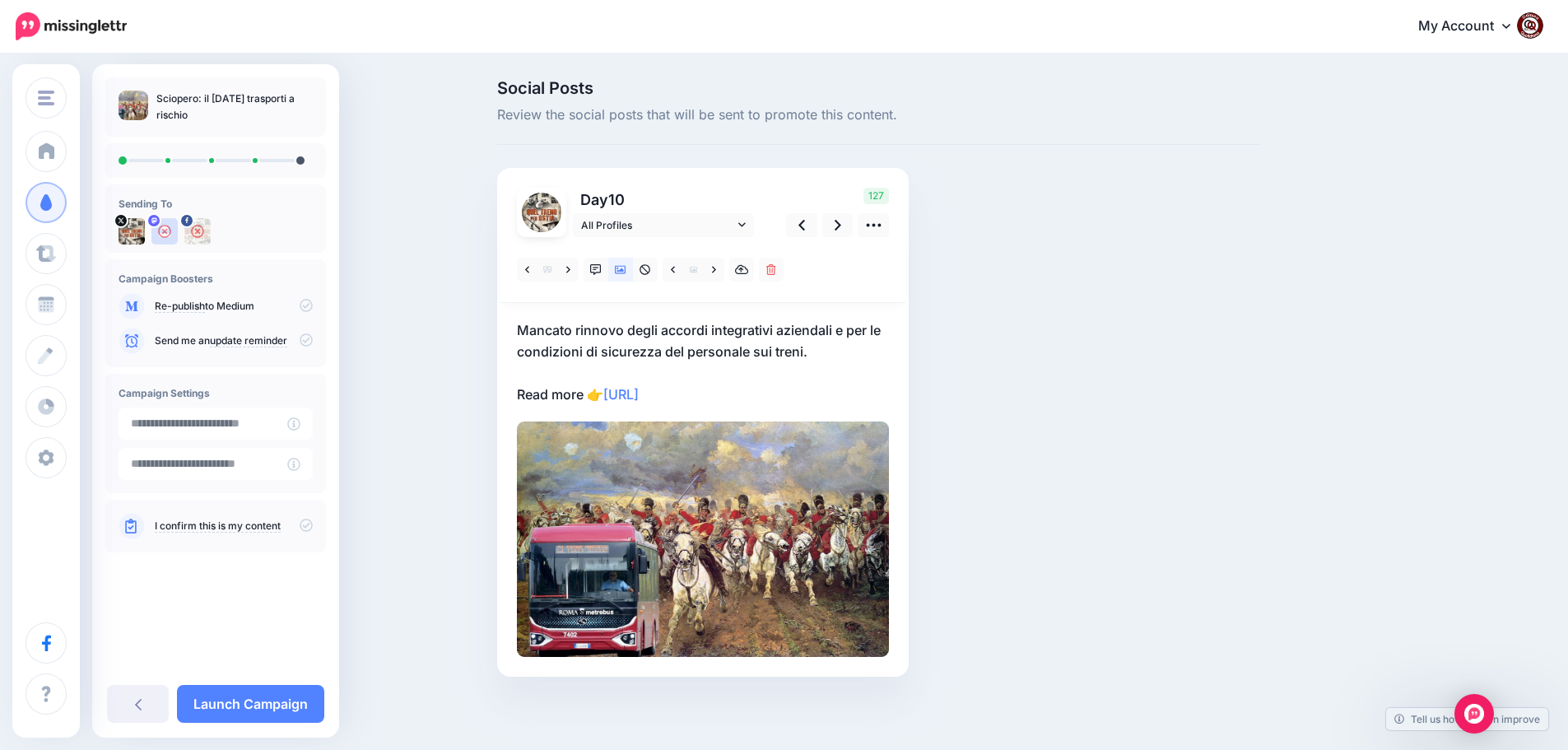
click at [756, 392] on p "Mancato rinnovo degli accordi integrativi aziendali e per le condizioni di sicu…" at bounding box center [703, 361] width 372 height 85
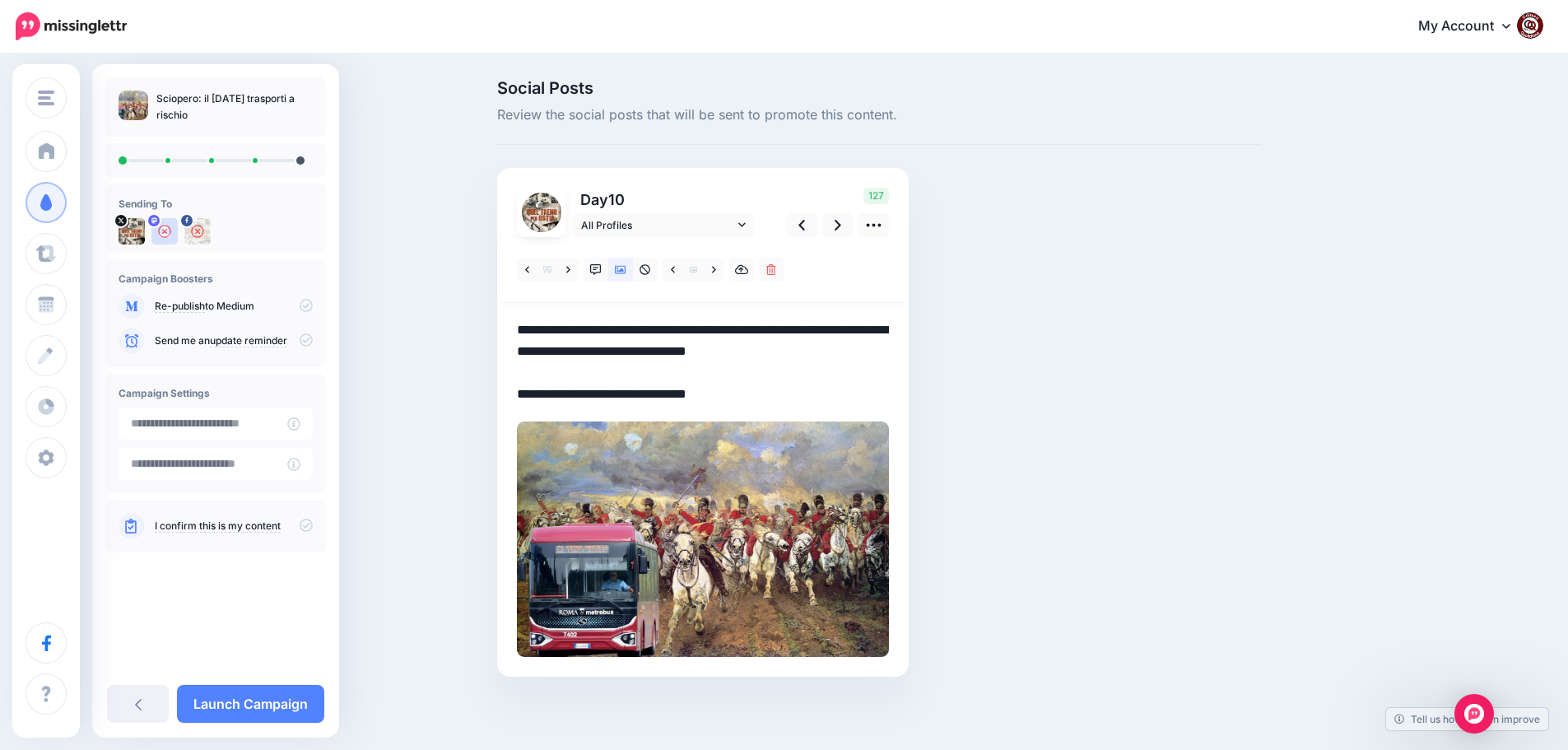
drag, startPoint x: 756, startPoint y: 392, endPoint x: 526, endPoint y: 331, distance: 238.0
click at [526, 331] on textarea "**********" at bounding box center [703, 361] width 372 height 85
paste textarea "**********"
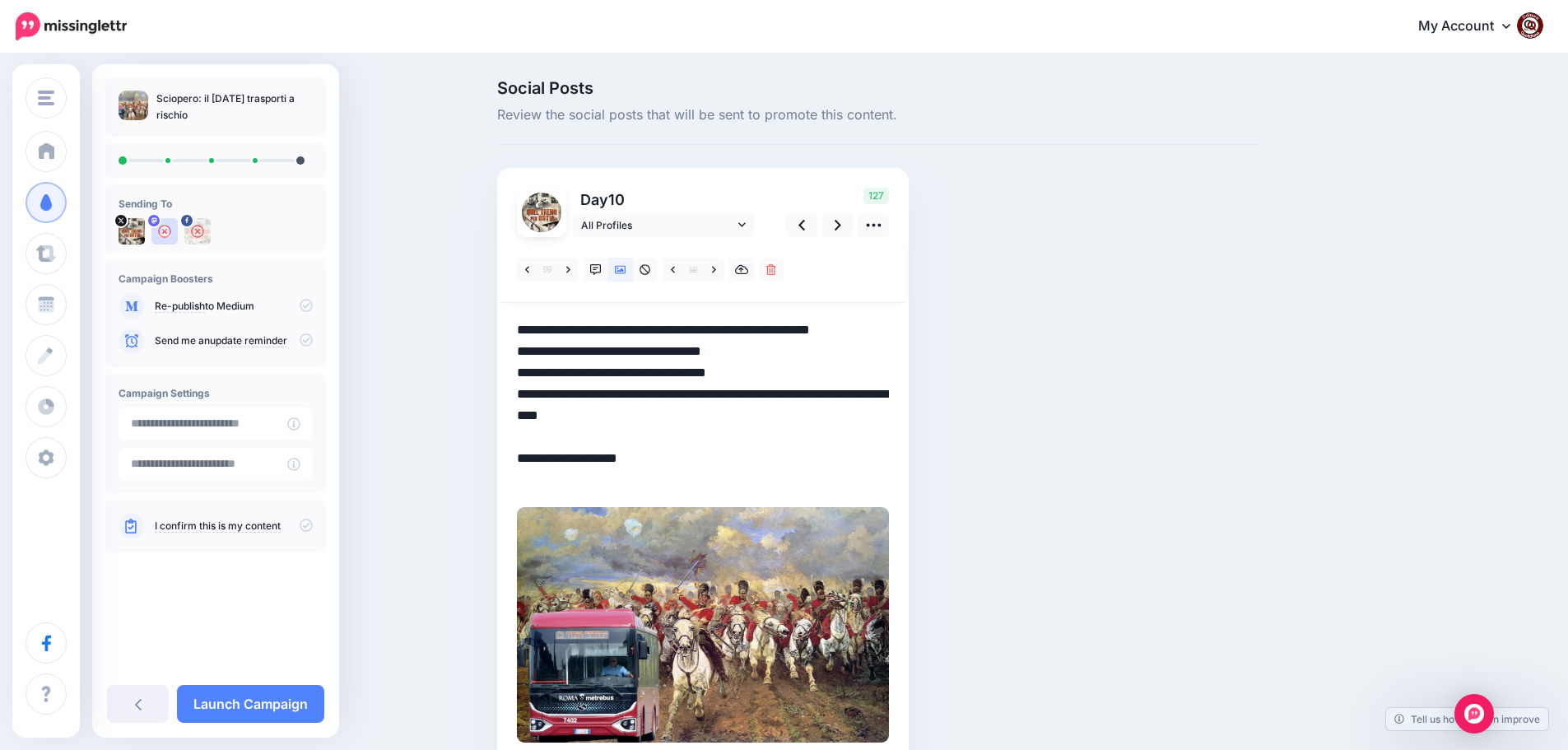
click at [768, 372] on textarea "**********" at bounding box center [703, 404] width 372 height 172
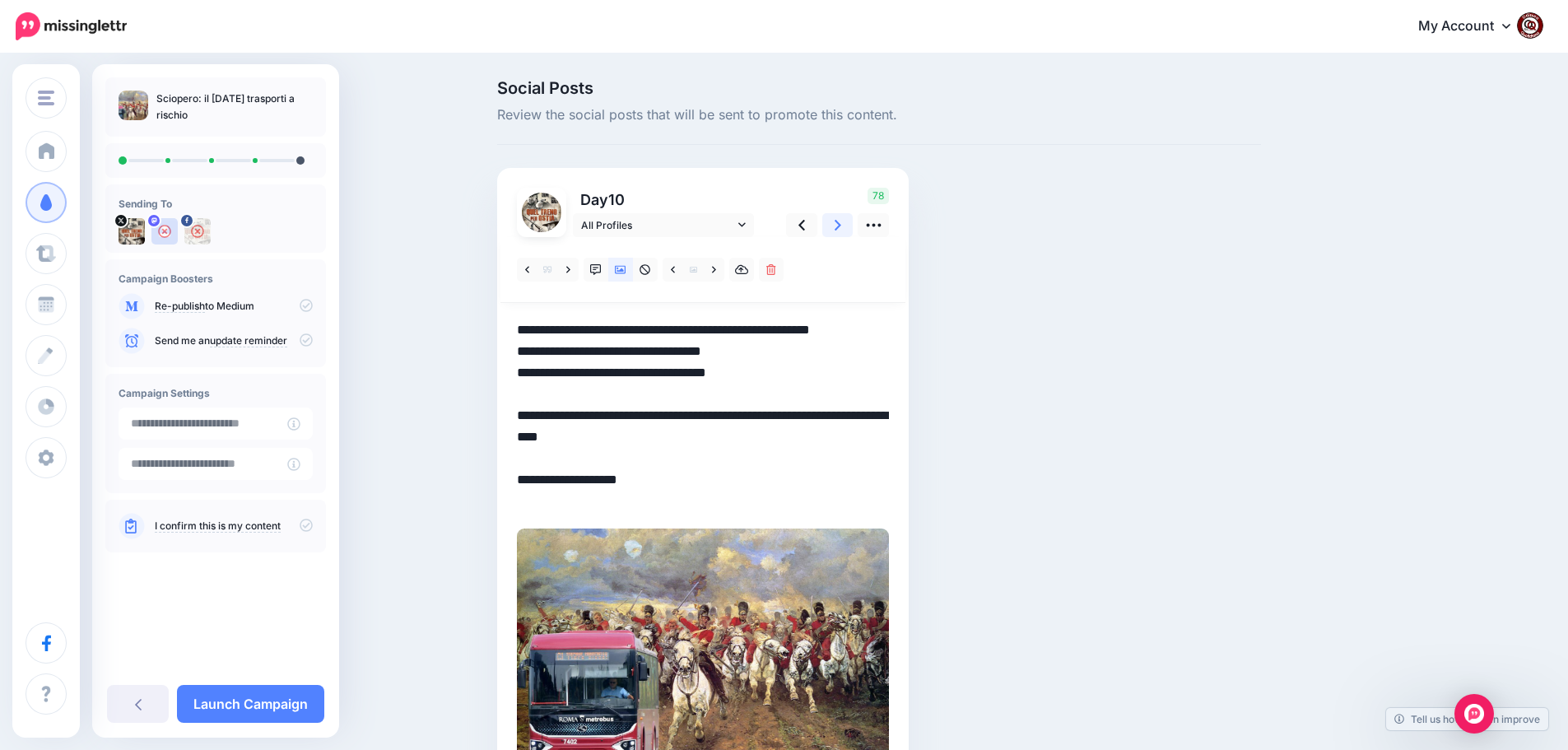
click at [837, 227] on link at bounding box center [837, 225] width 31 height 24
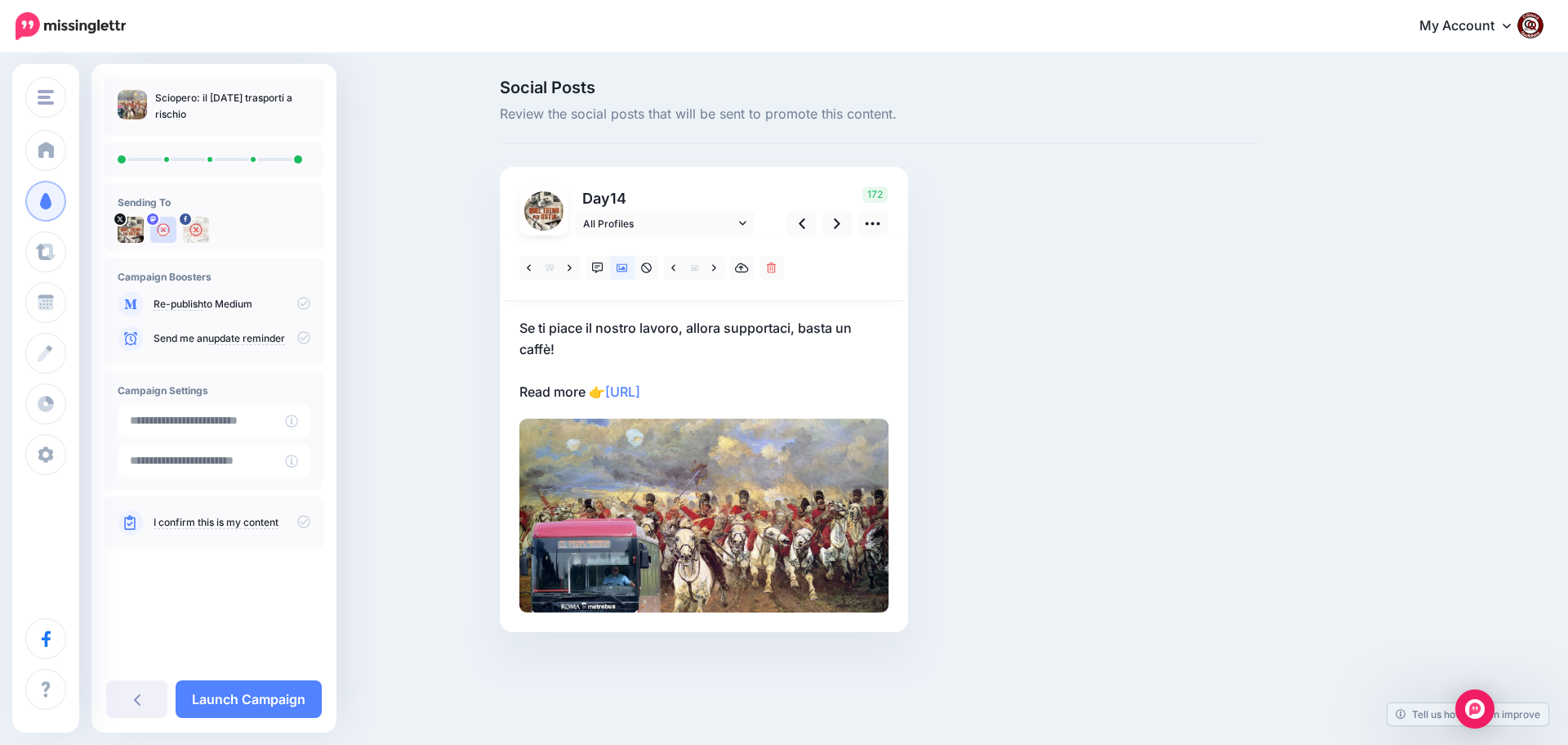
click at [771, 392] on p "Se ti piace il nostro lavoro, allora supportaci, basta un caffè! Read more 👉 ht…" at bounding box center [704, 359] width 369 height 85
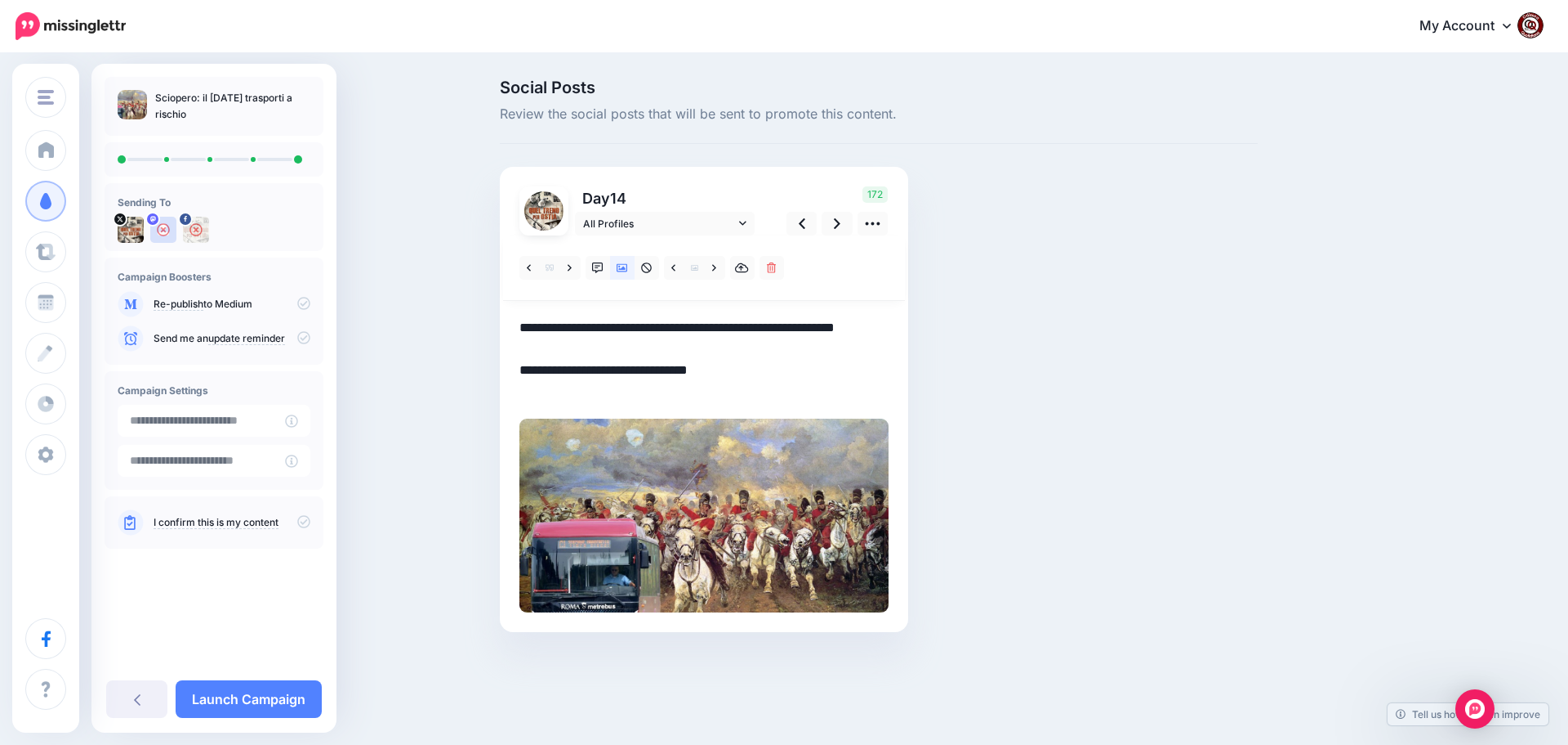
drag, startPoint x: 768, startPoint y: 392, endPoint x: 516, endPoint y: 322, distance: 261.5
click at [516, 322] on div "Day 14 All Profiles" at bounding box center [704, 398] width 409 height 465
paste textarea "**********"
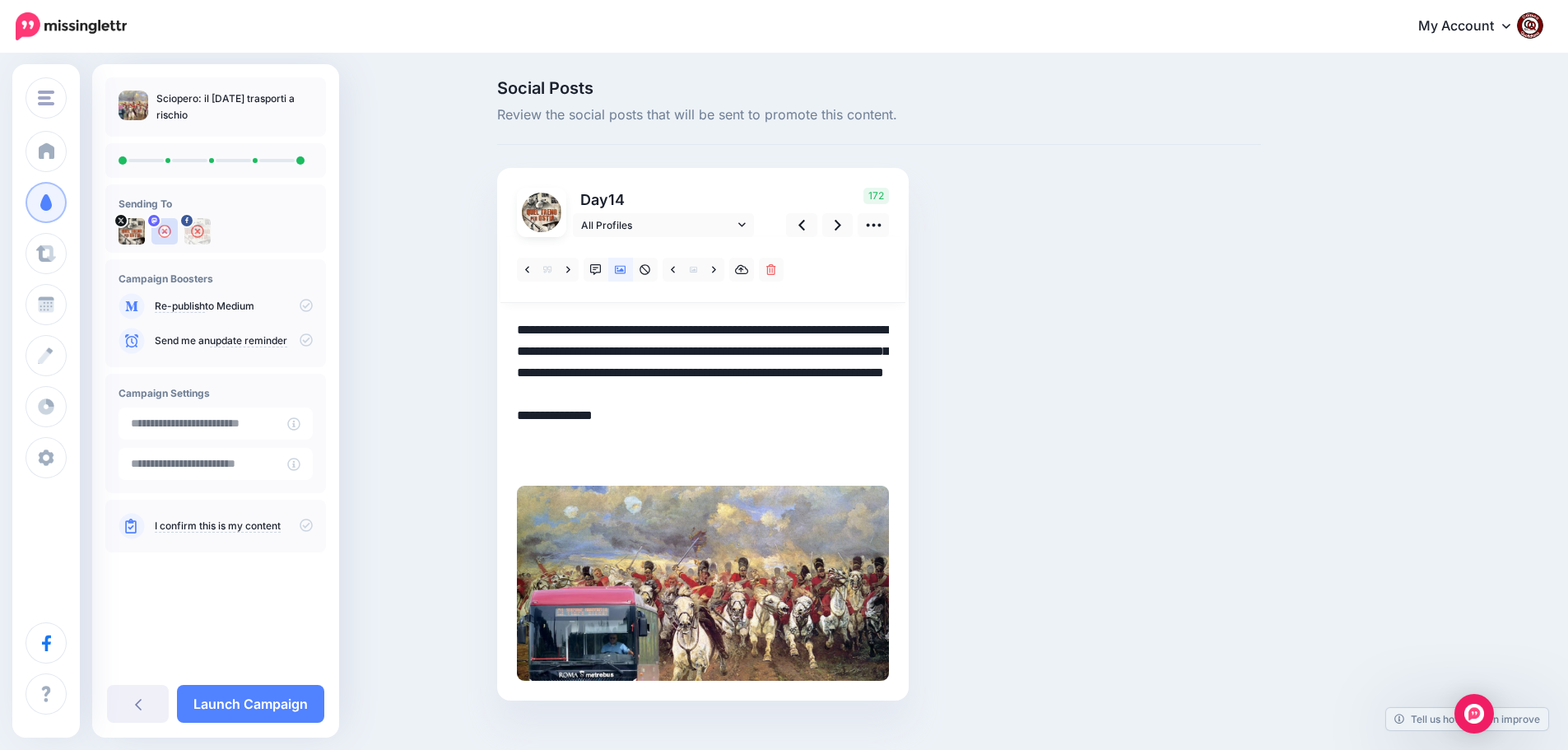
click at [887, 350] on textarea "**********" at bounding box center [703, 393] width 372 height 150
type textarea "**********"
click at [839, 227] on link at bounding box center [837, 225] width 31 height 24
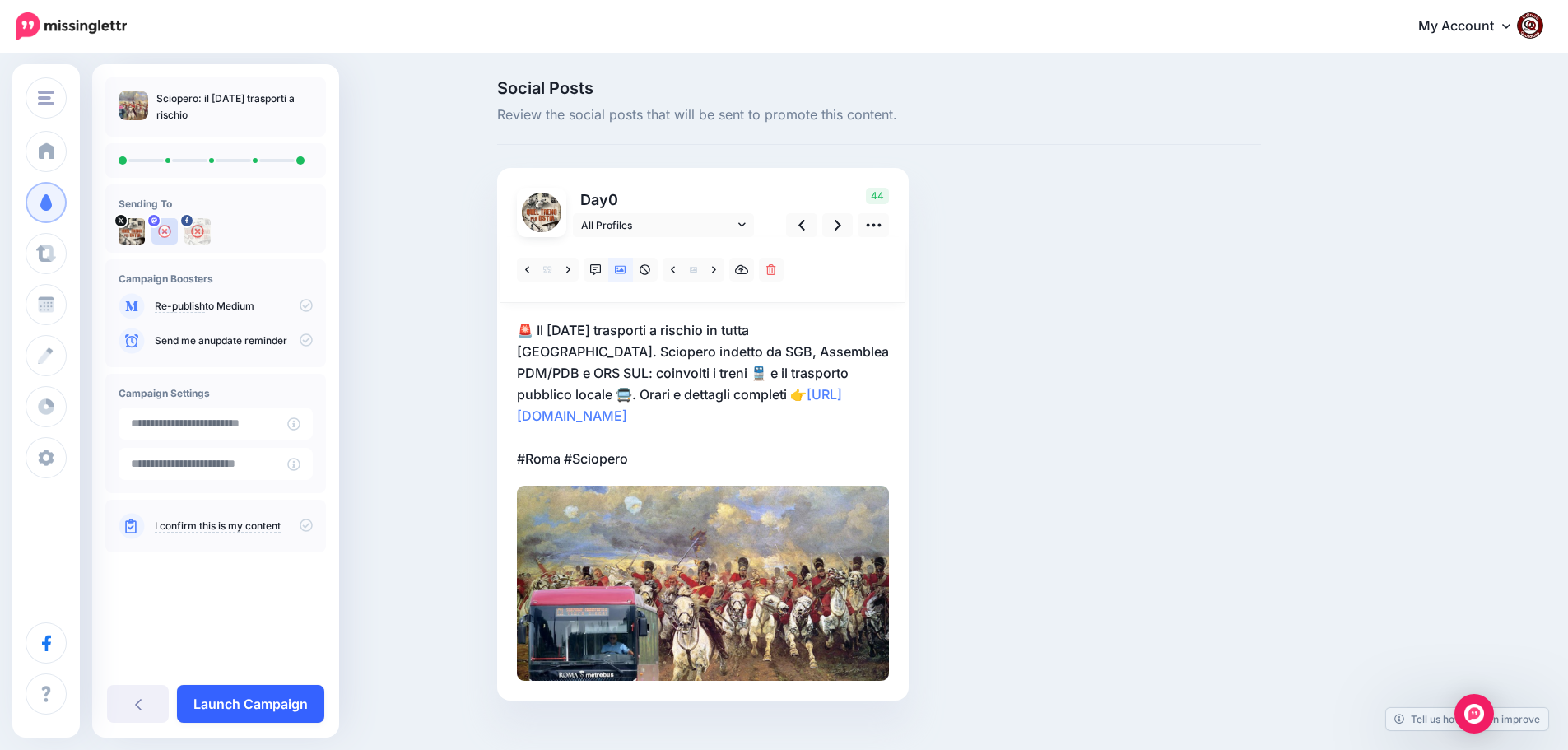
click at [248, 703] on link "Launch Campaign" at bounding box center [251, 703] width 147 height 38
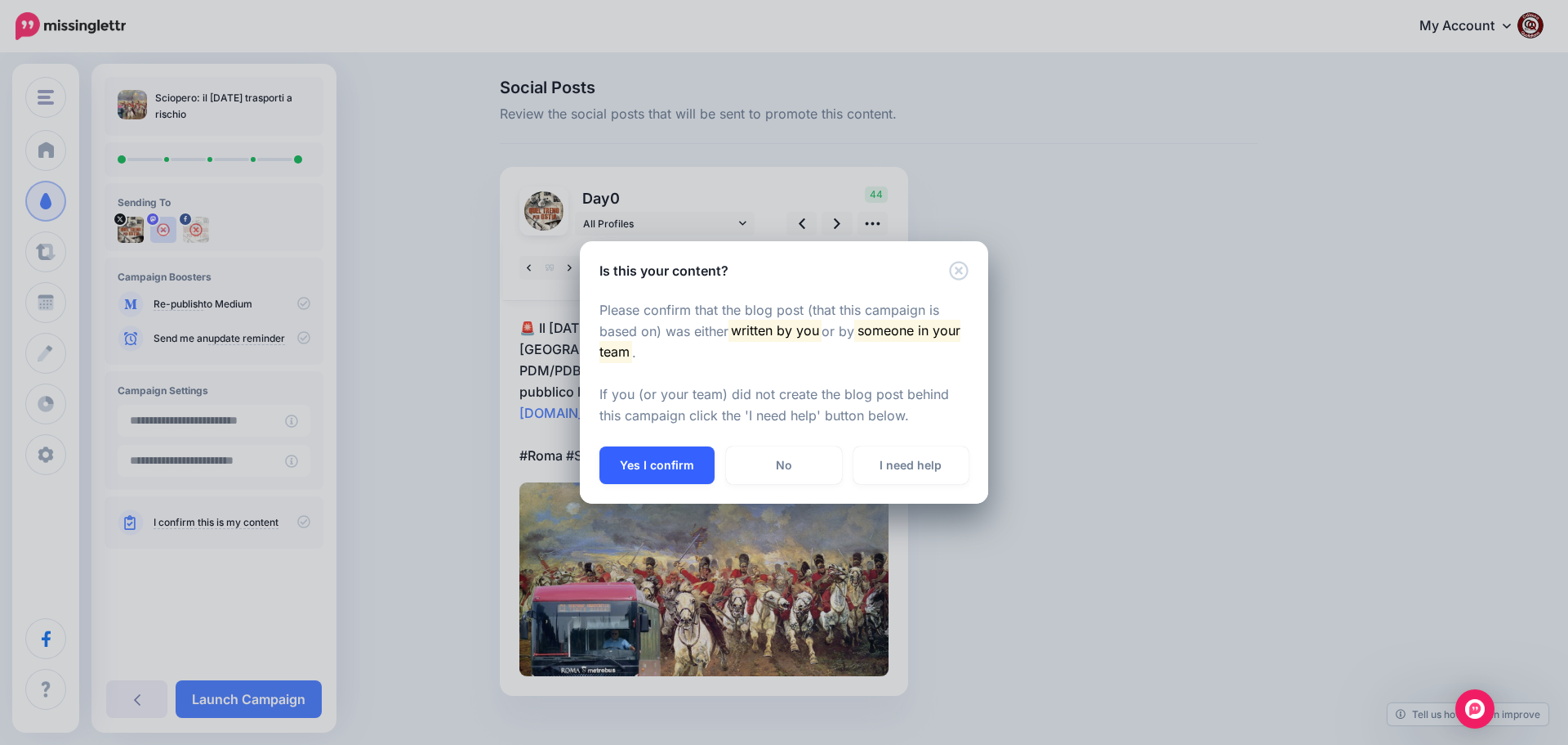
click at [688, 456] on button "Yes I confirm" at bounding box center [657, 465] width 115 height 38
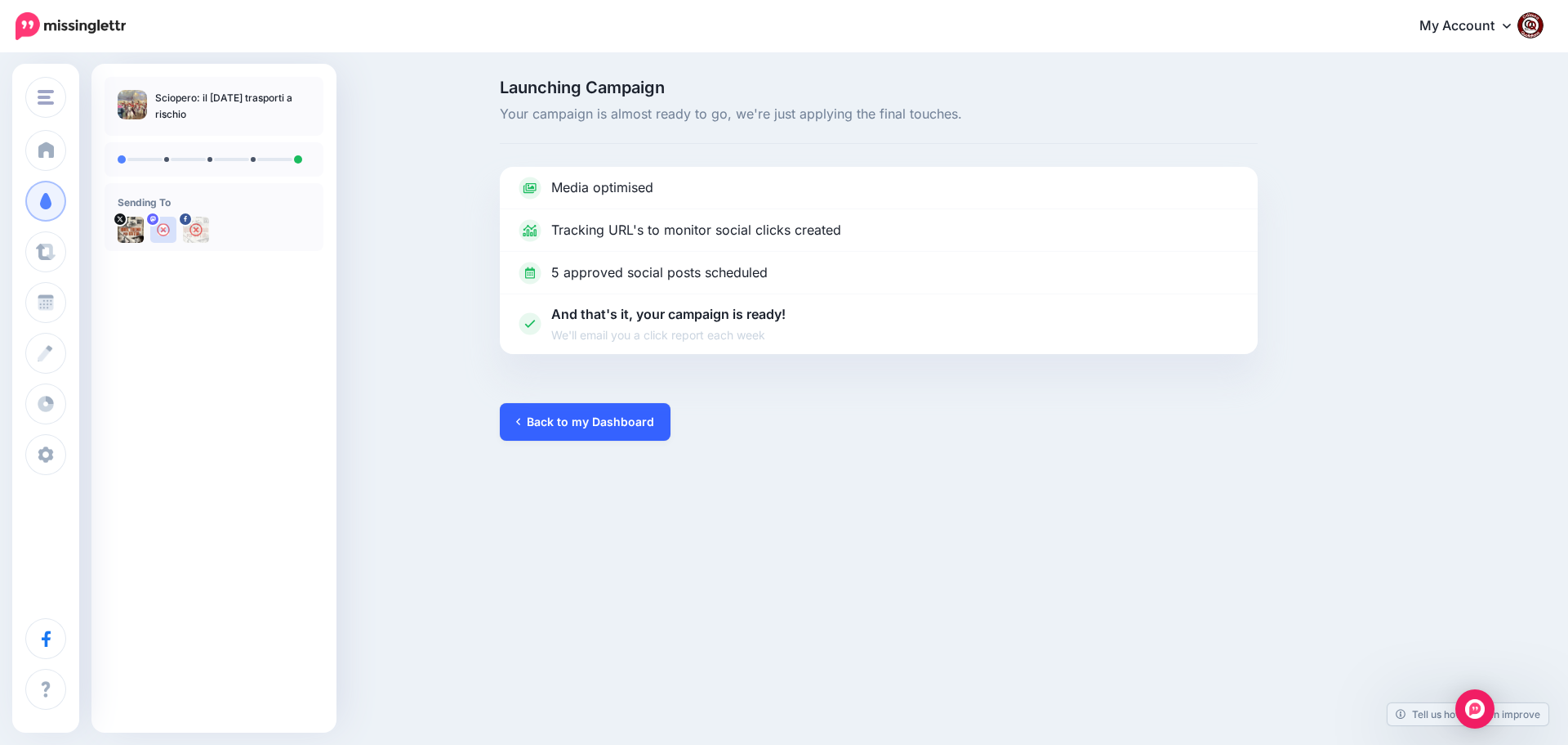
click at [589, 425] on link "Back to my Dashboard" at bounding box center [585, 422] width 170 height 38
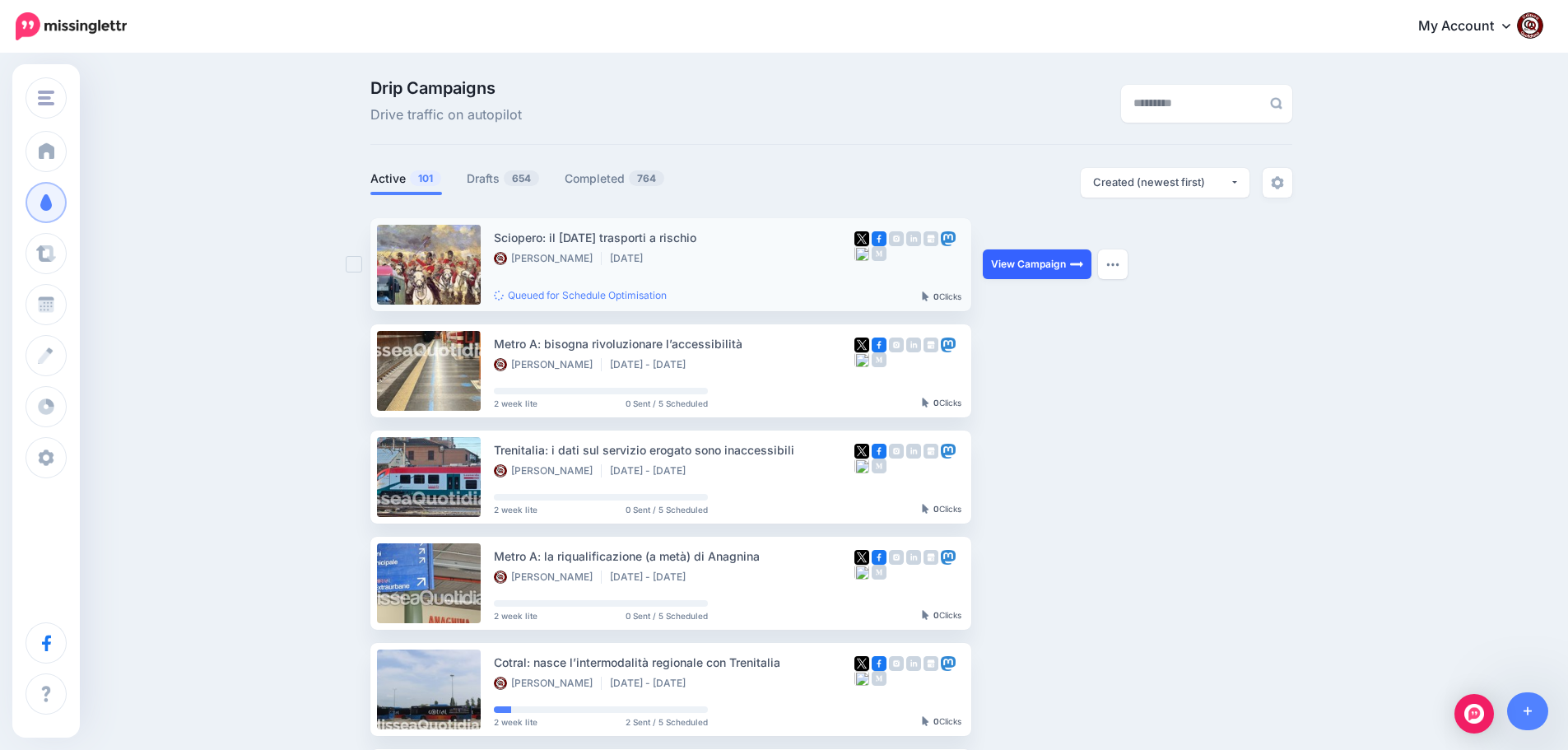
click at [1040, 264] on link "View Campaign" at bounding box center [1037, 264] width 109 height 30
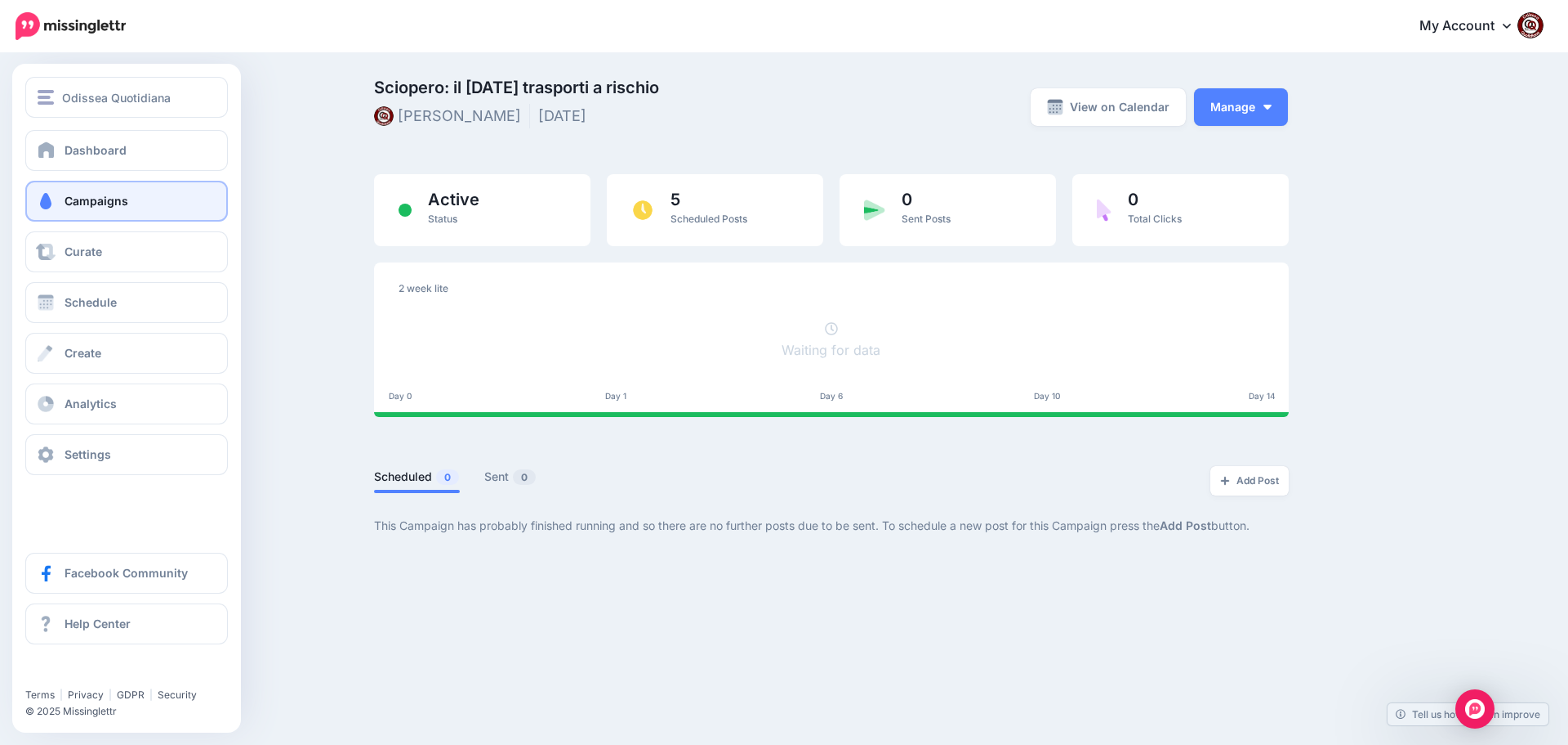
click at [65, 208] on link "Campaigns" at bounding box center [126, 201] width 203 height 40
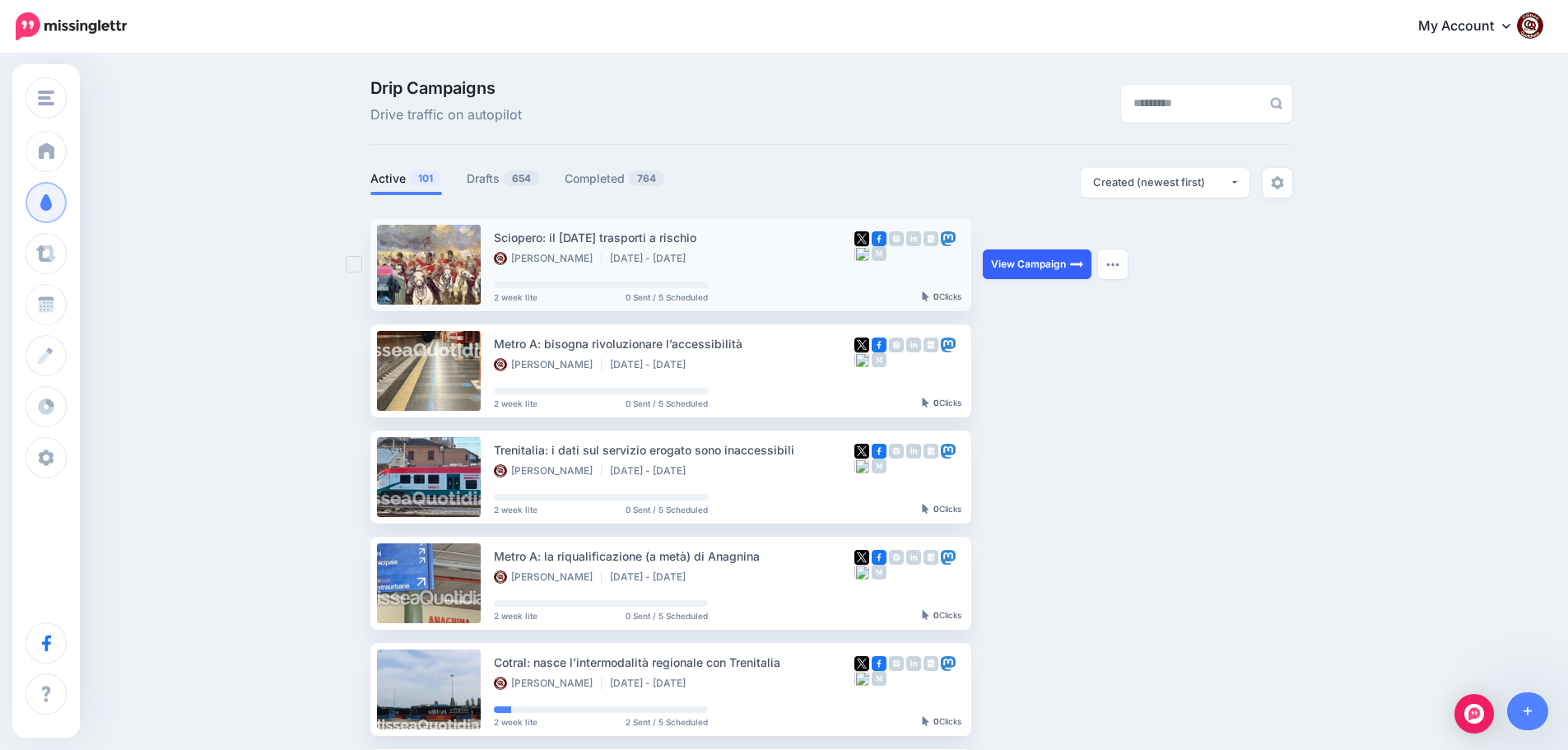
click at [1034, 265] on link "View Campaign" at bounding box center [1037, 264] width 109 height 30
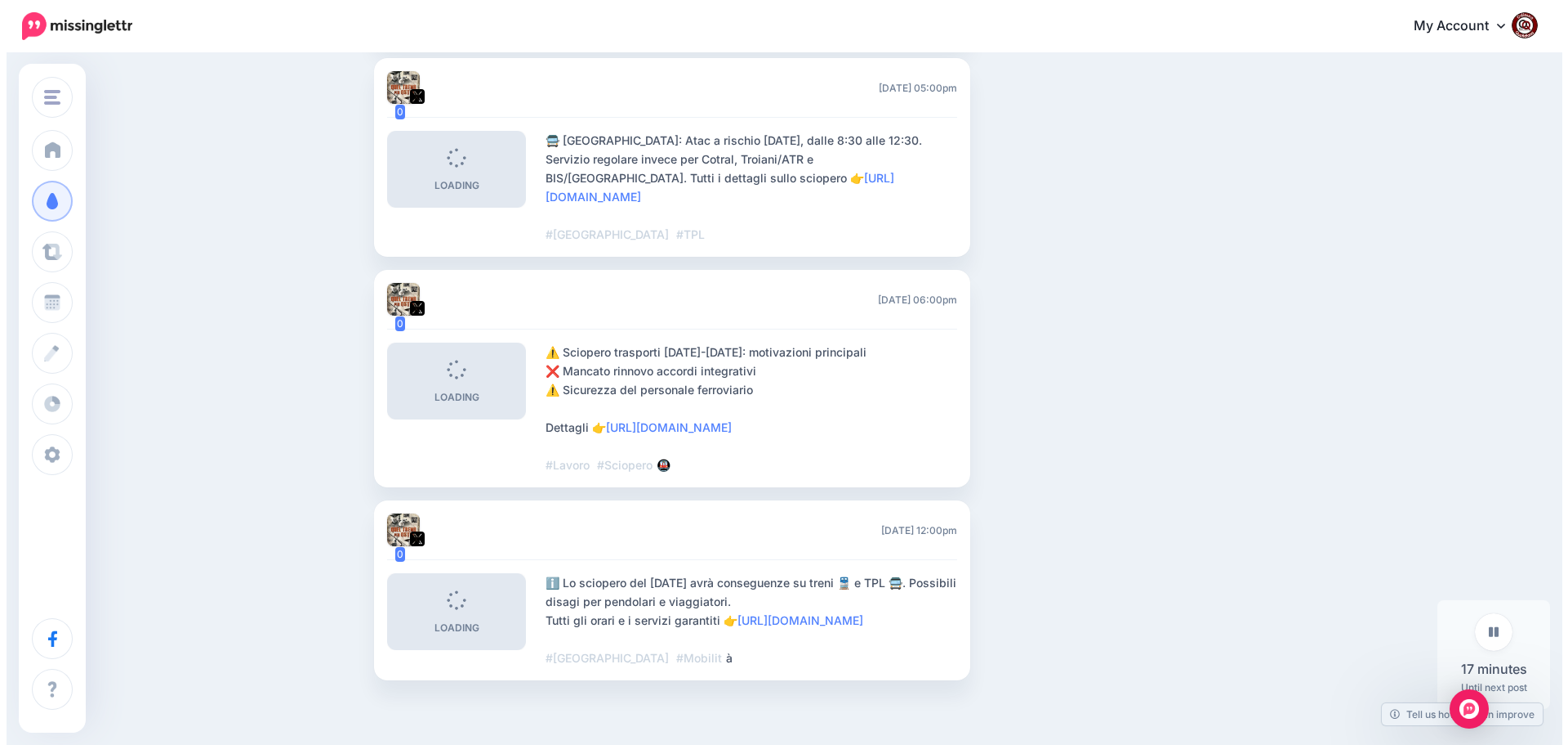
scroll to position [899, 0]
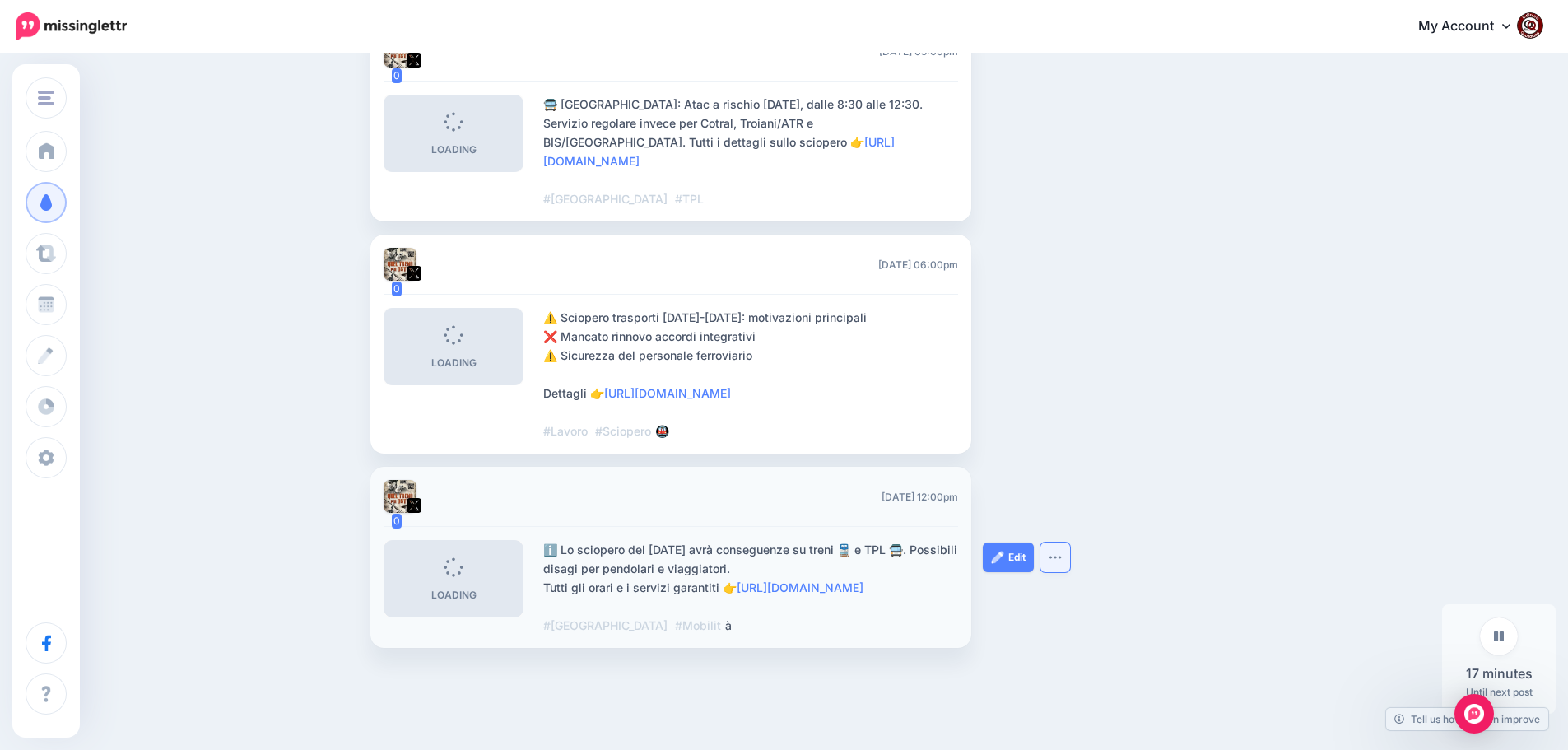
click at [1061, 559] on img "button" at bounding box center [1055, 556] width 14 height 5
click at [1019, 613] on link "Delete Post" at bounding box center [1004, 597] width 118 height 32
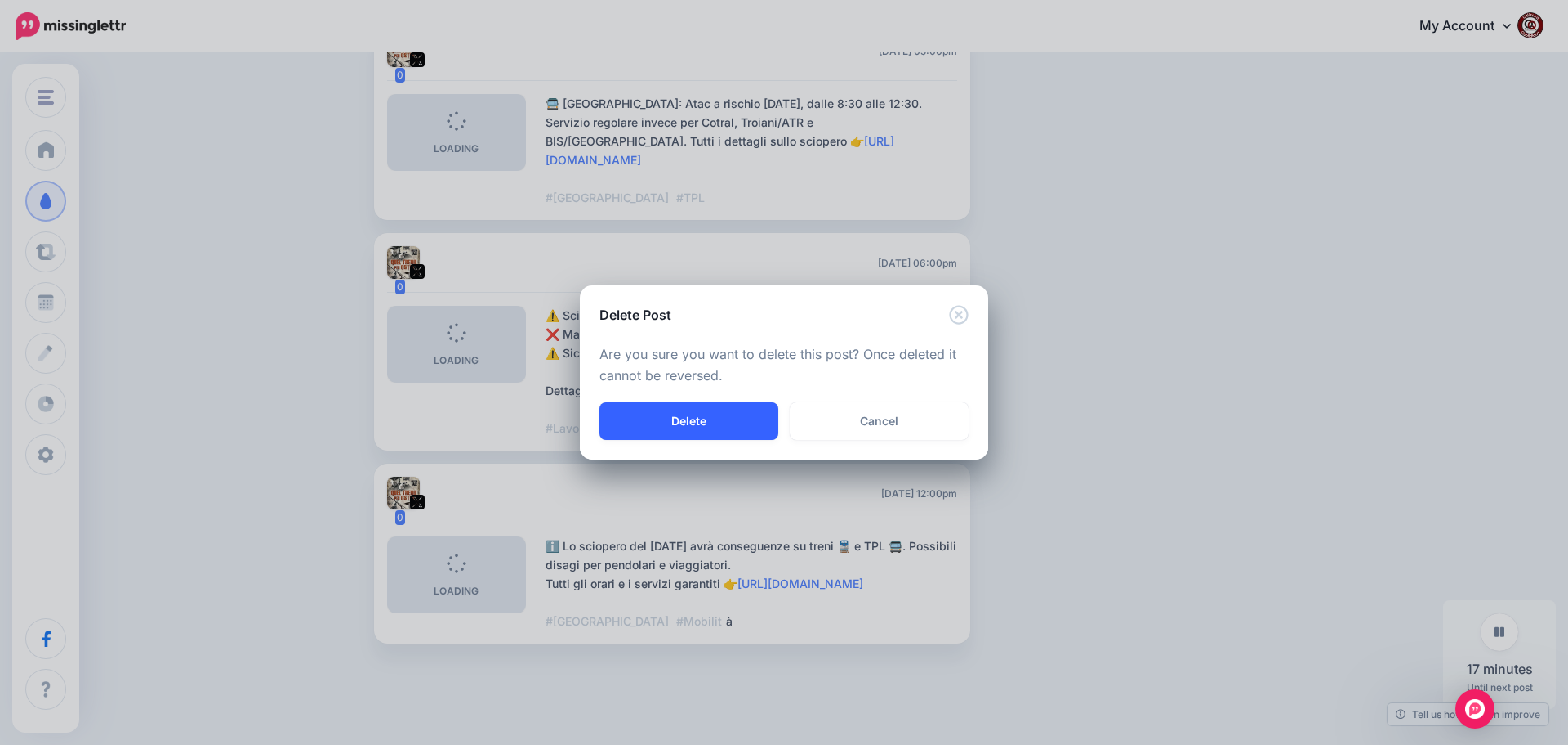
click at [712, 415] on button "Delete" at bounding box center [689, 421] width 179 height 38
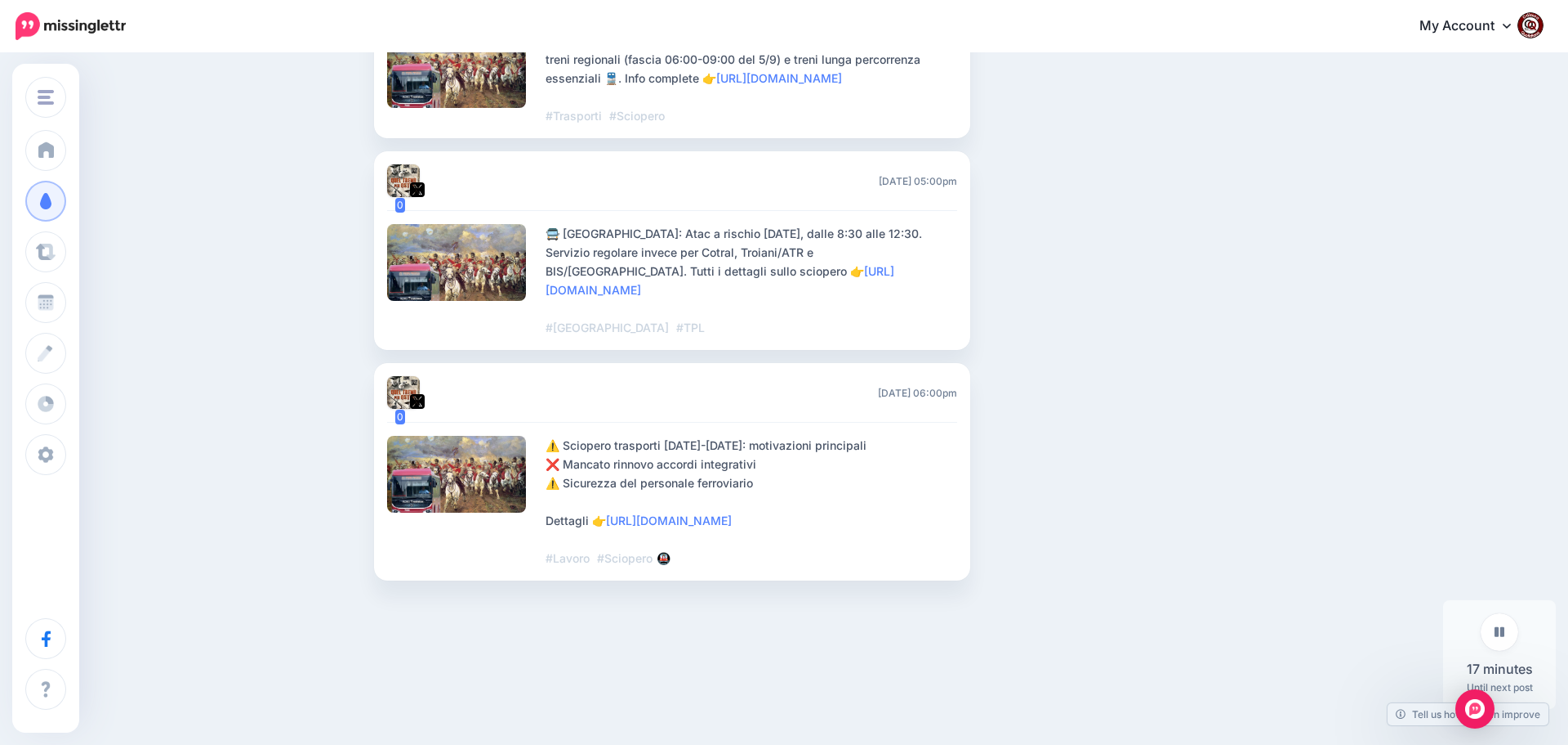
scroll to position [807, 0]
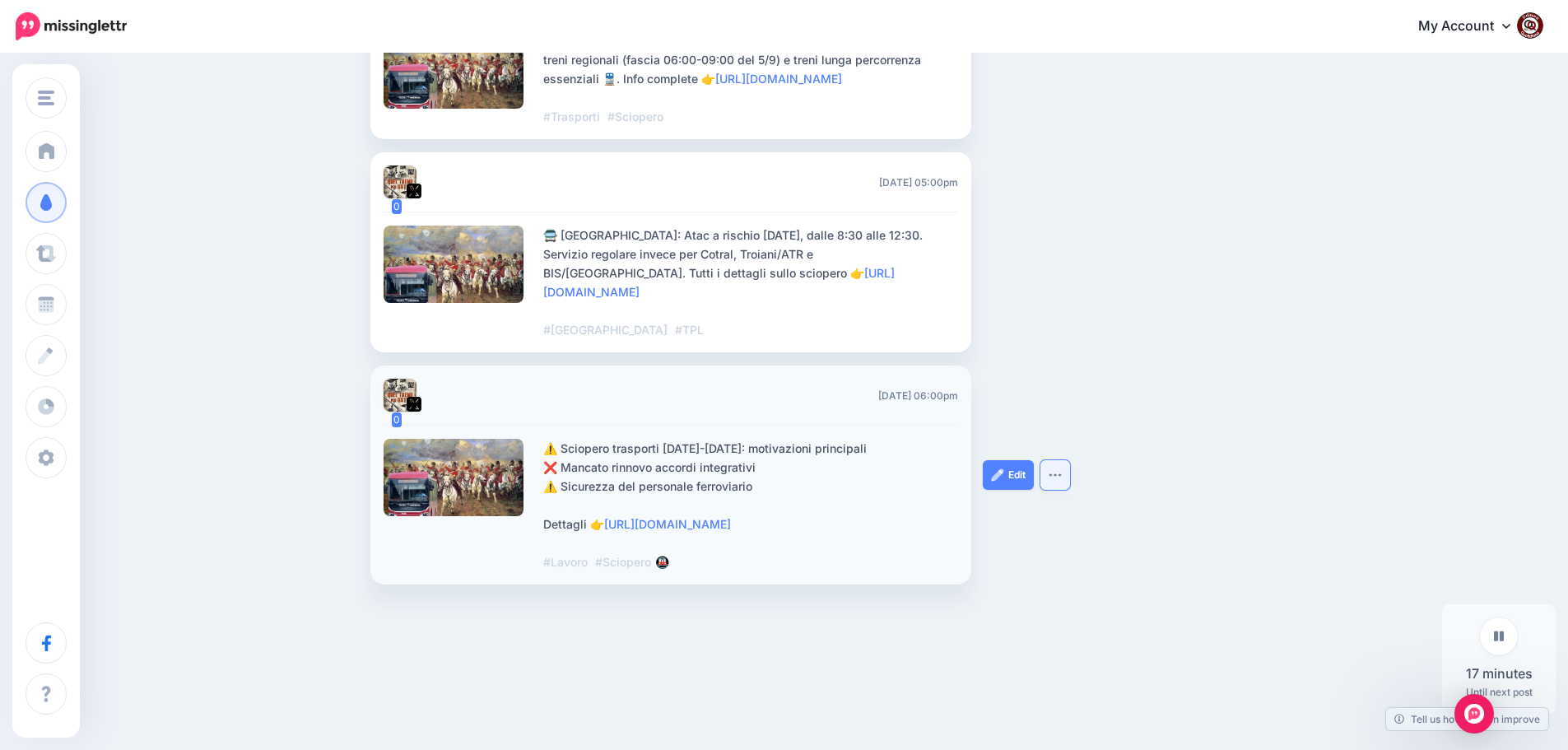
click at [1065, 473] on button "button" at bounding box center [1054, 475] width 30 height 30
click at [1021, 468] on link "Edit" at bounding box center [1008, 475] width 51 height 30
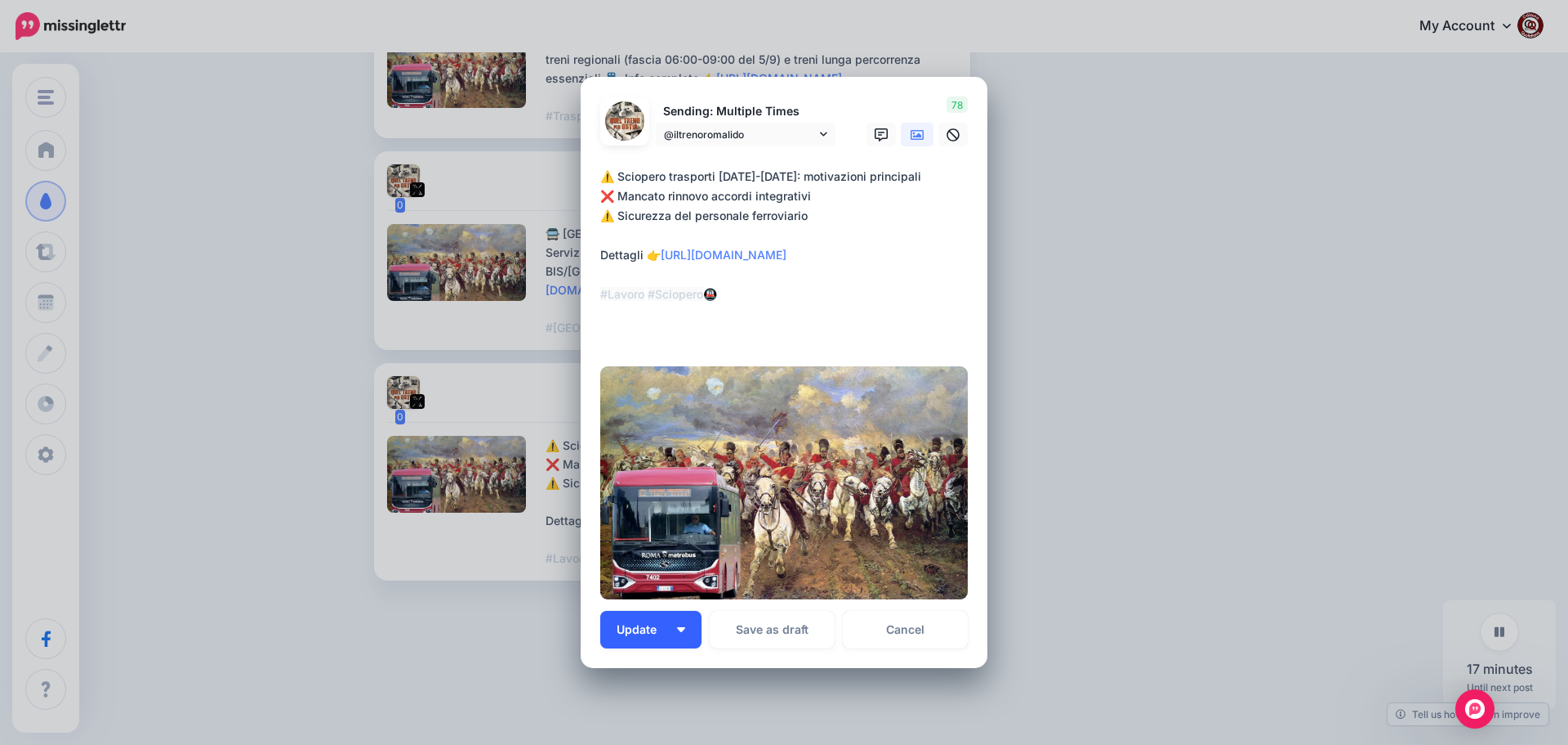
click at [677, 627] on img "button" at bounding box center [681, 629] width 8 height 5
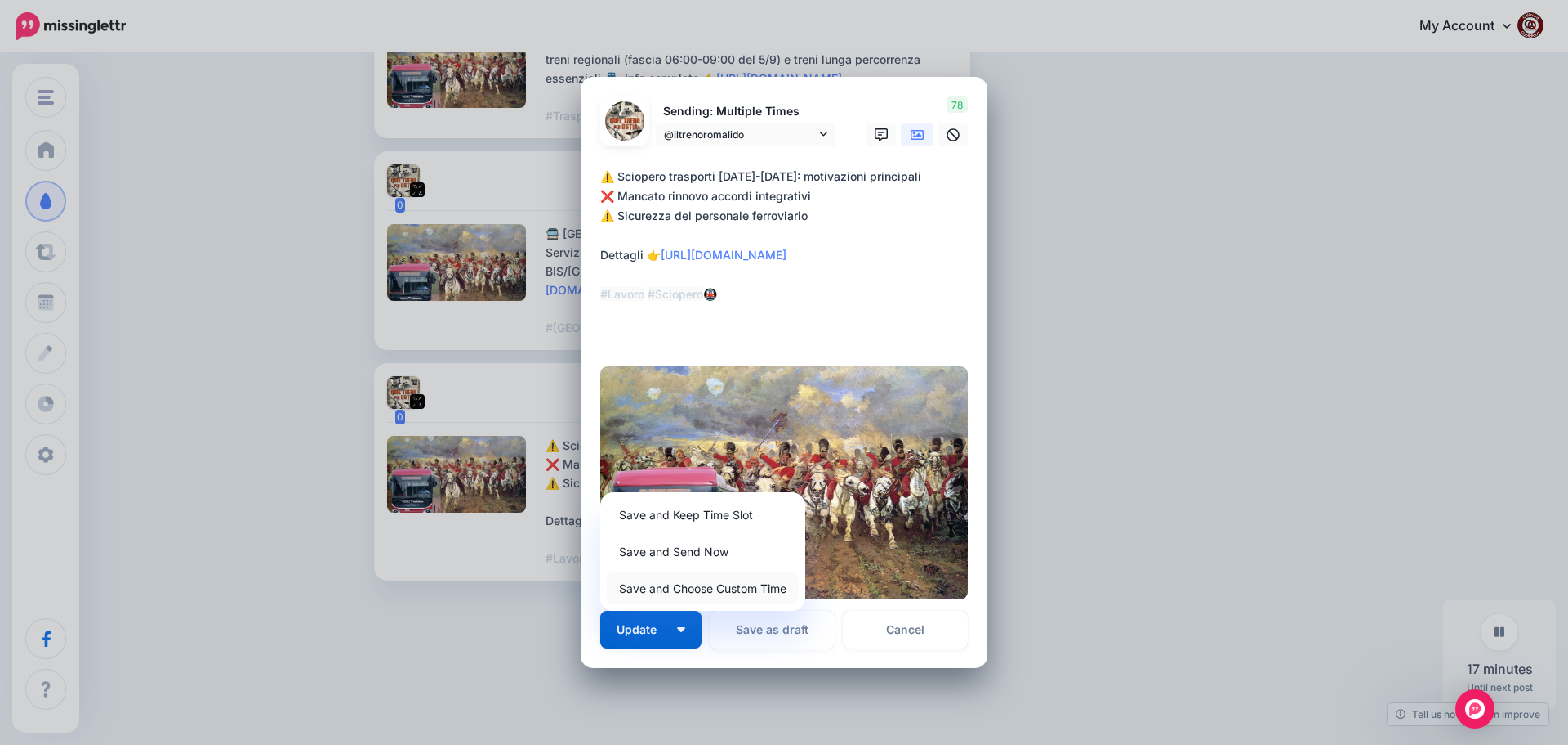
click at [683, 588] on link "Save and Choose Custom Time" at bounding box center [703, 587] width 192 height 32
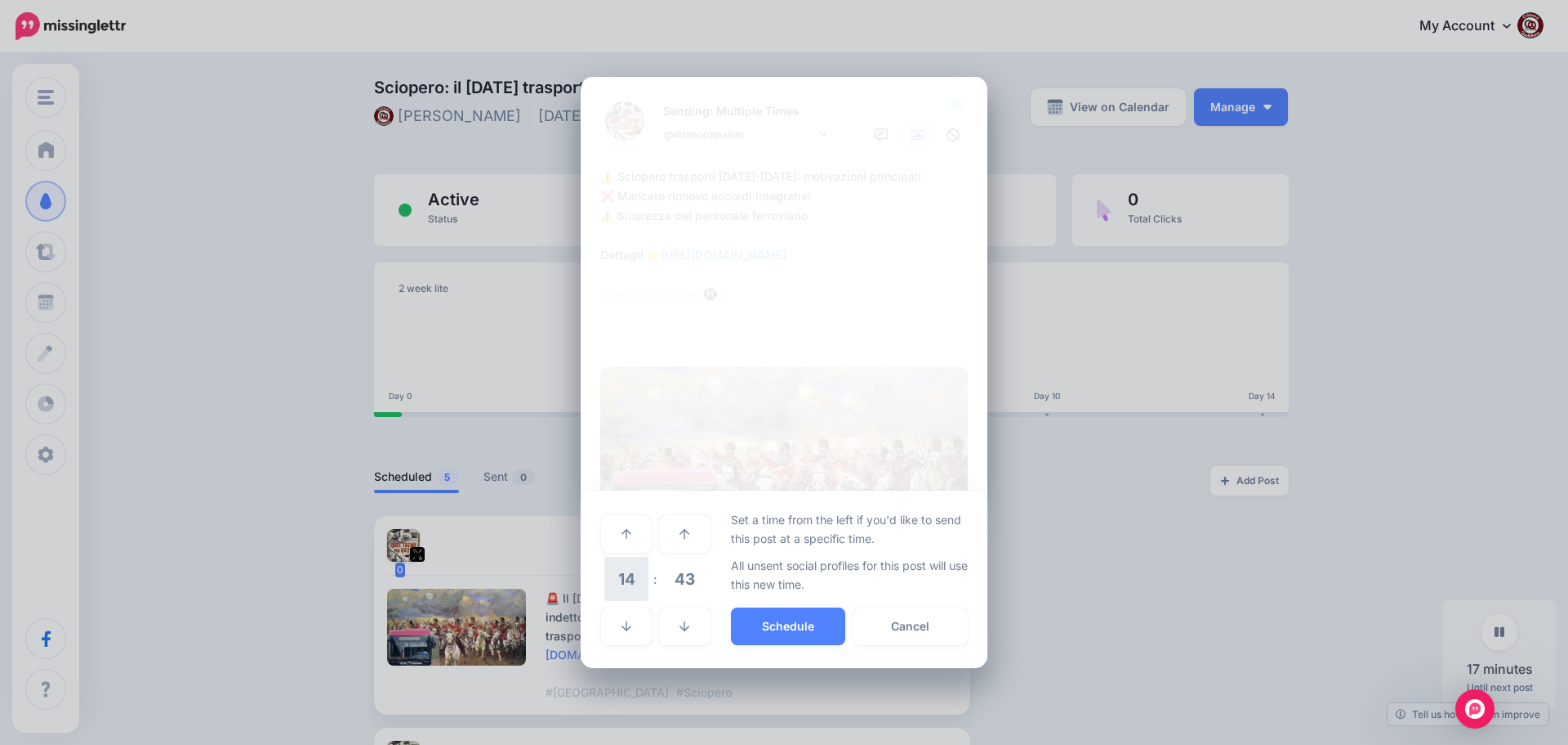
click at [629, 588] on span "14" at bounding box center [626, 578] width 44 height 44
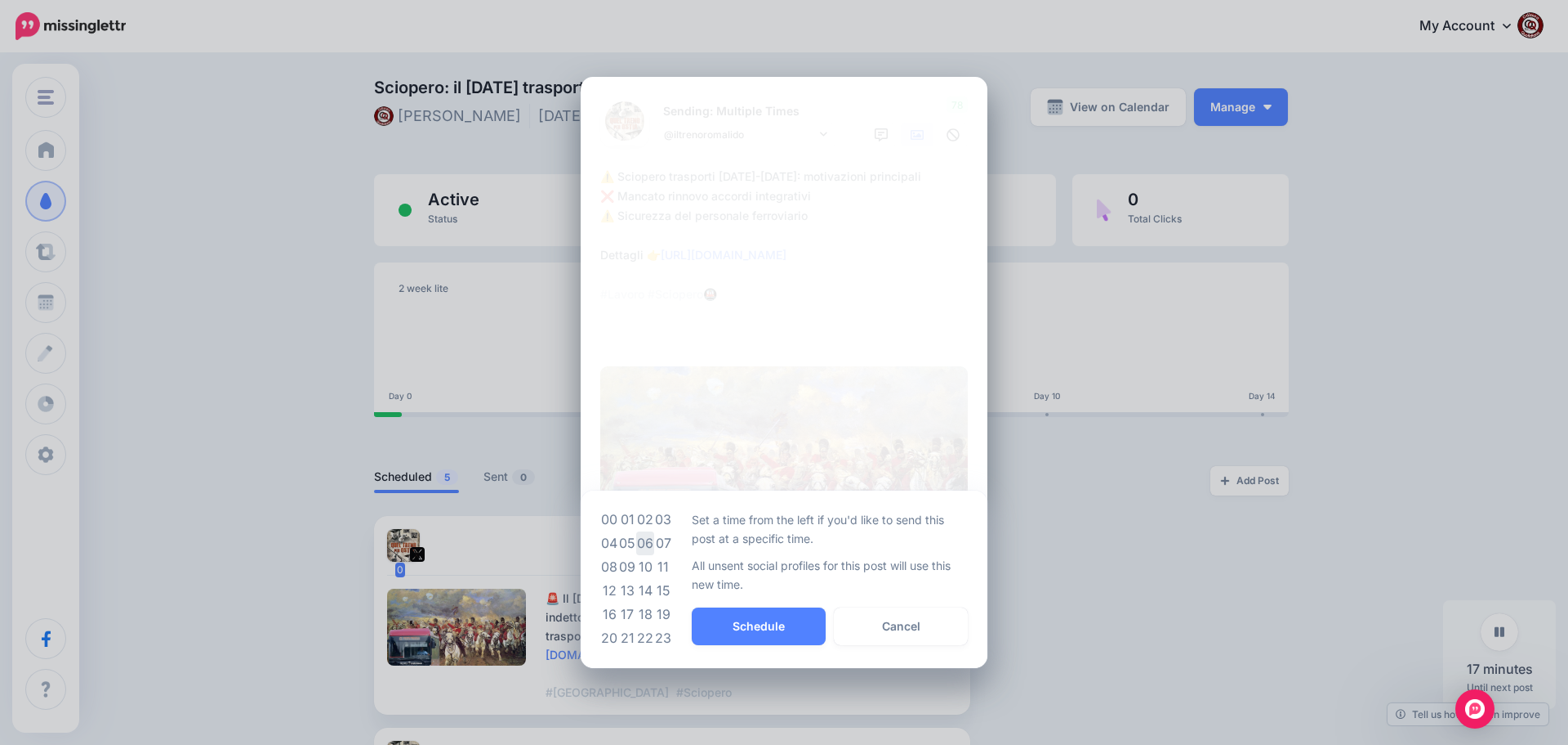
click at [645, 549] on td "06" at bounding box center [645, 543] width 18 height 24
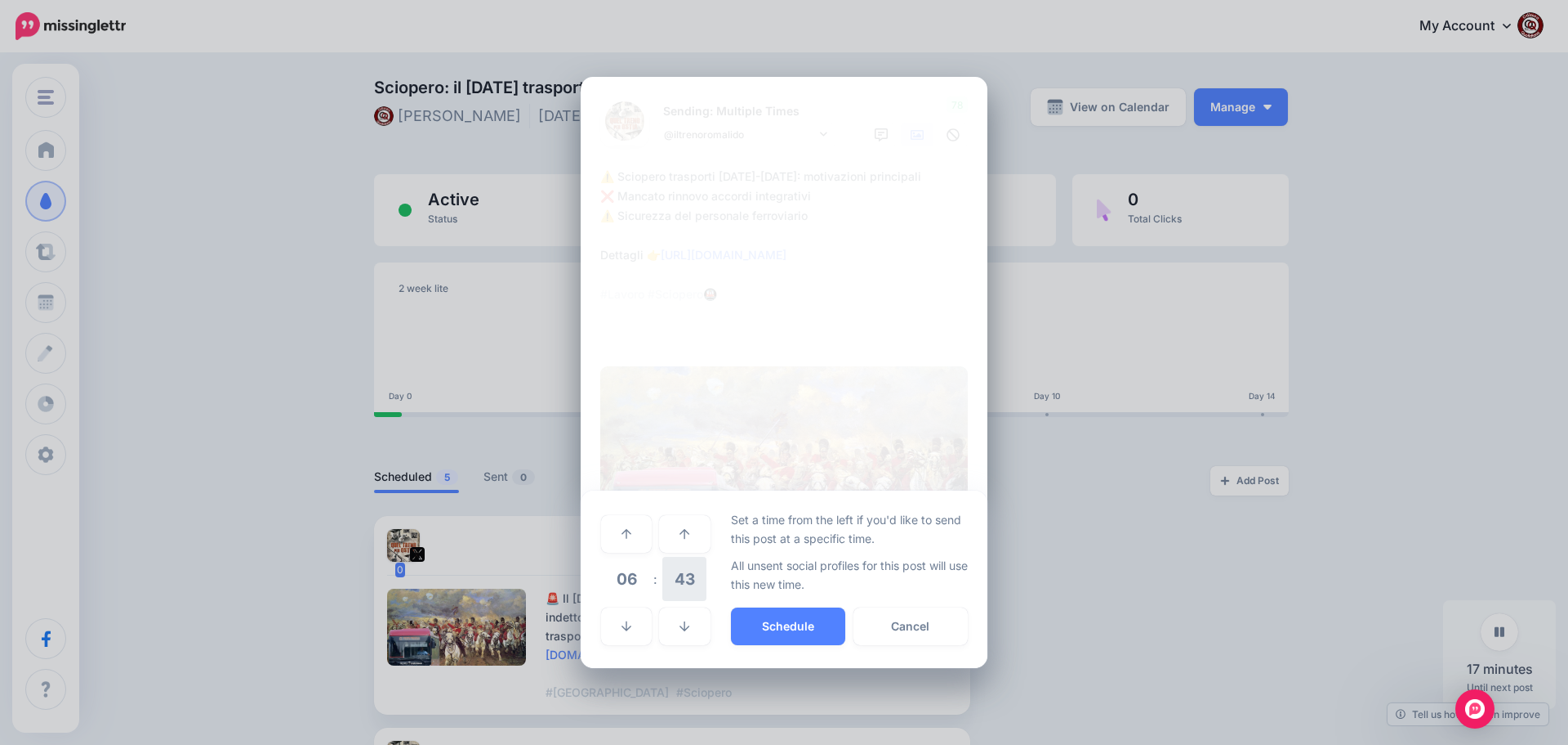
click at [674, 584] on span "43" at bounding box center [685, 578] width 44 height 44
click at [644, 579] on td "30" at bounding box center [645, 578] width 18 height 46
click at [775, 624] on button "Schedule" at bounding box center [788, 626] width 114 height 38
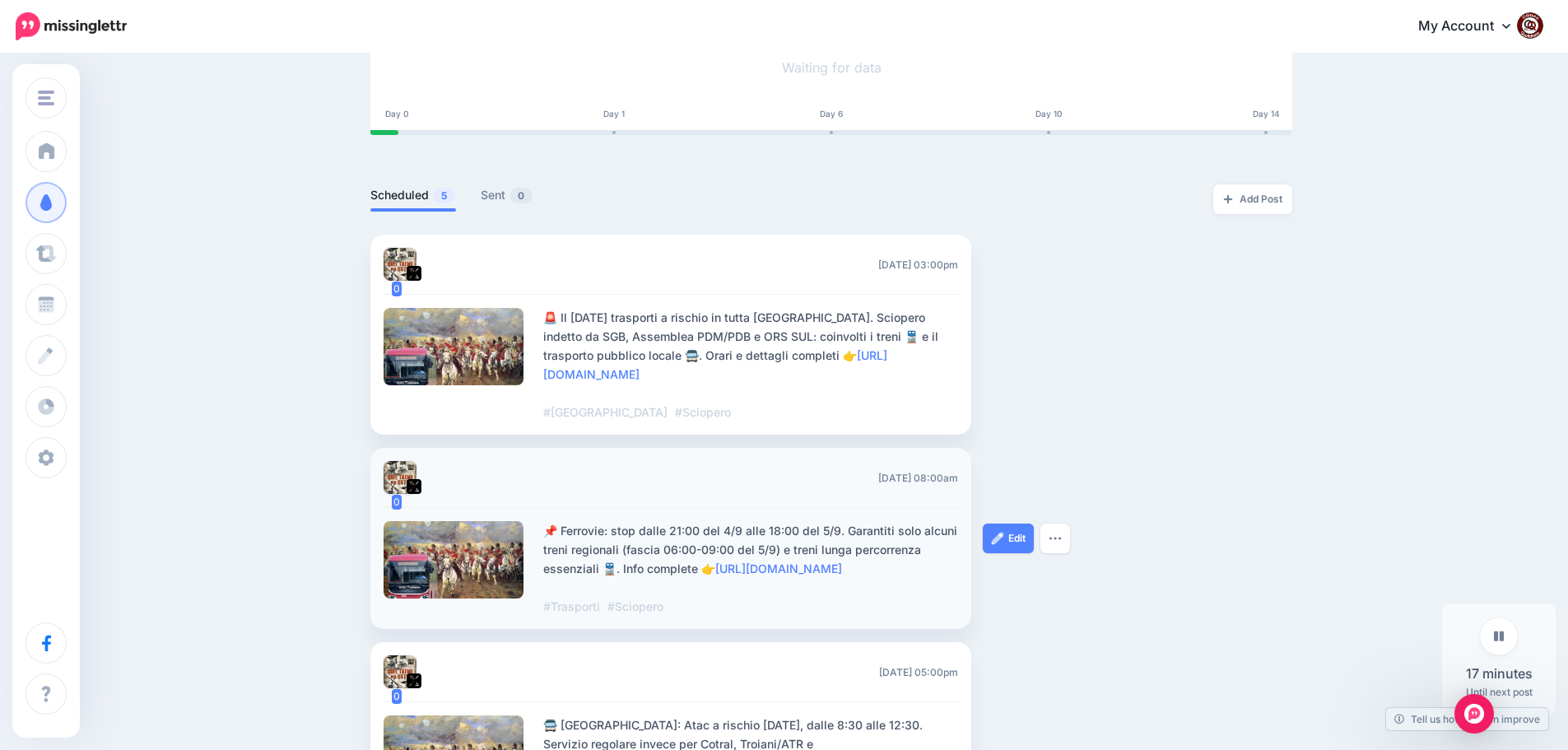
scroll to position [232, 0]
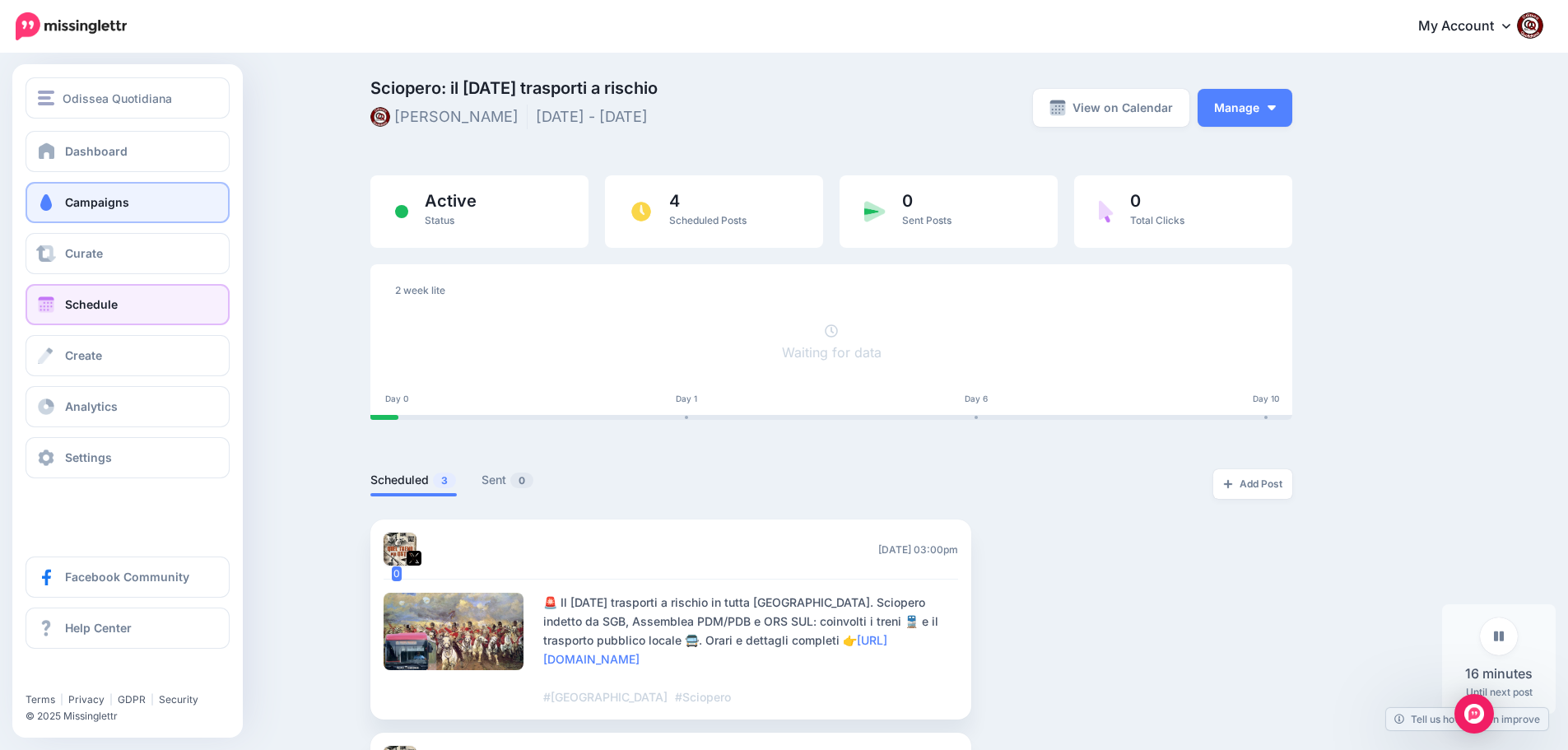
click at [84, 297] on span "Schedule" at bounding box center [91, 304] width 52 height 14
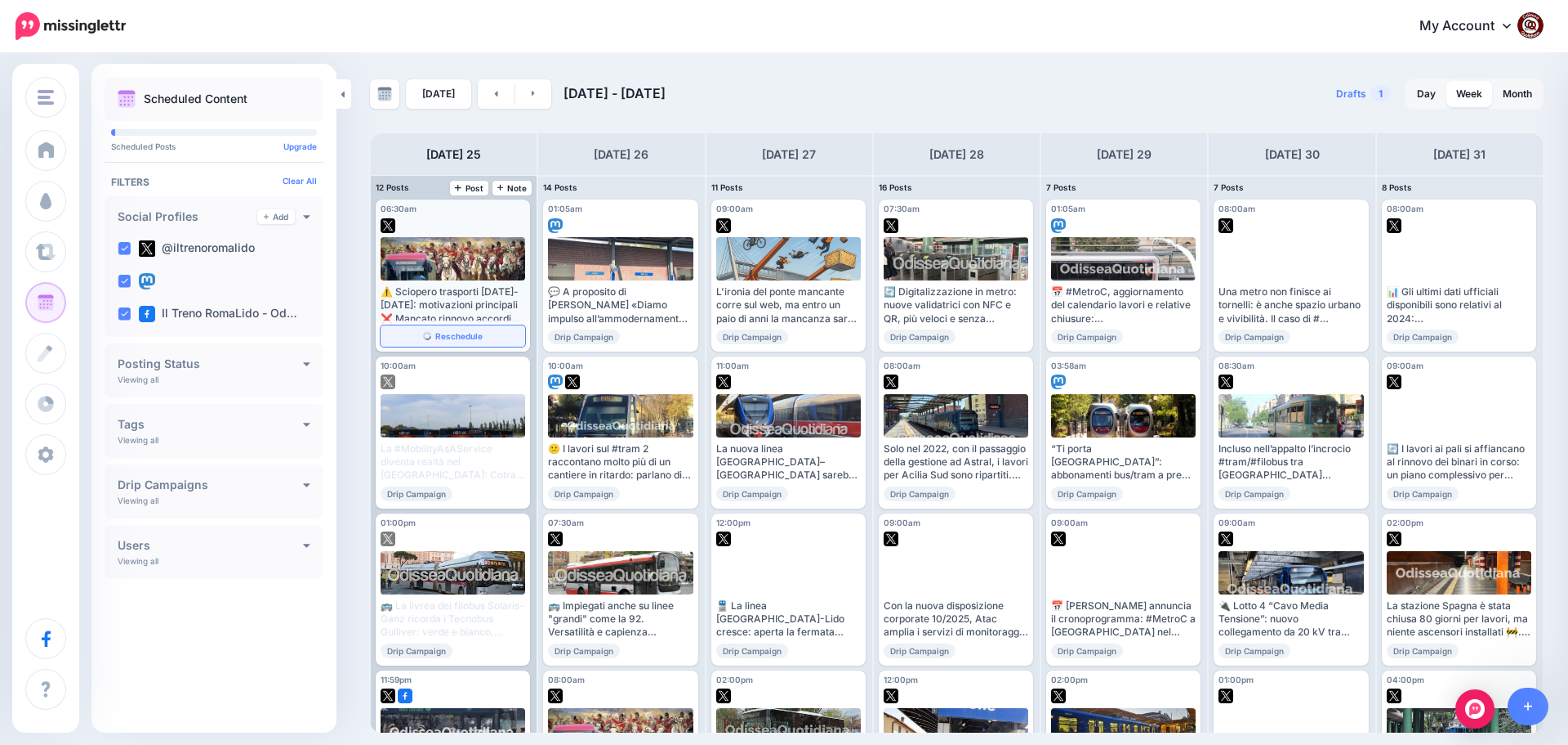
click at [445, 333] on span "Reschedule" at bounding box center [459, 336] width 47 height 8
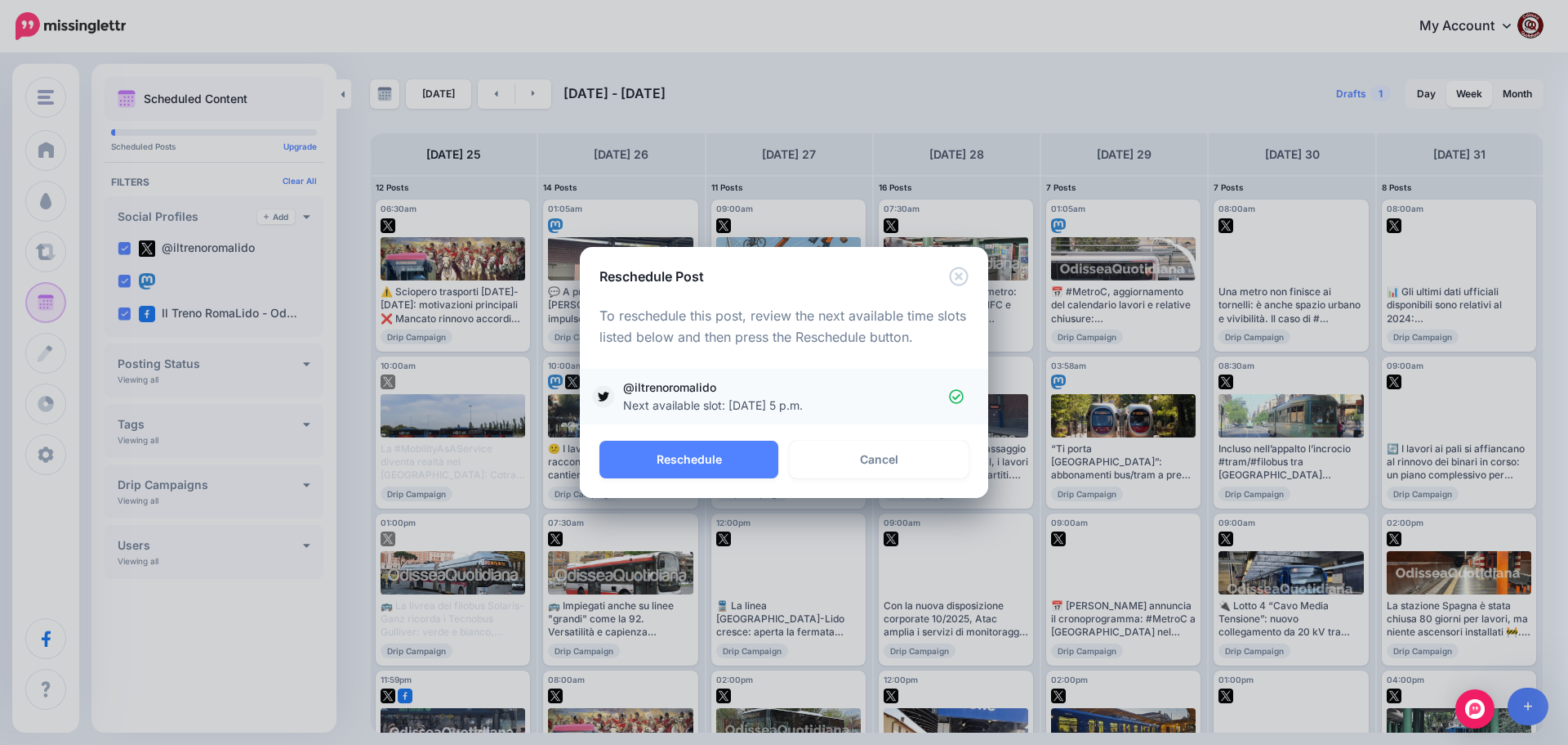
click at [955, 394] on icon at bounding box center [957, 397] width 15 height 15
click at [698, 452] on button "Reschedule" at bounding box center [689, 459] width 179 height 38
